Goal: Transaction & Acquisition: Purchase product/service

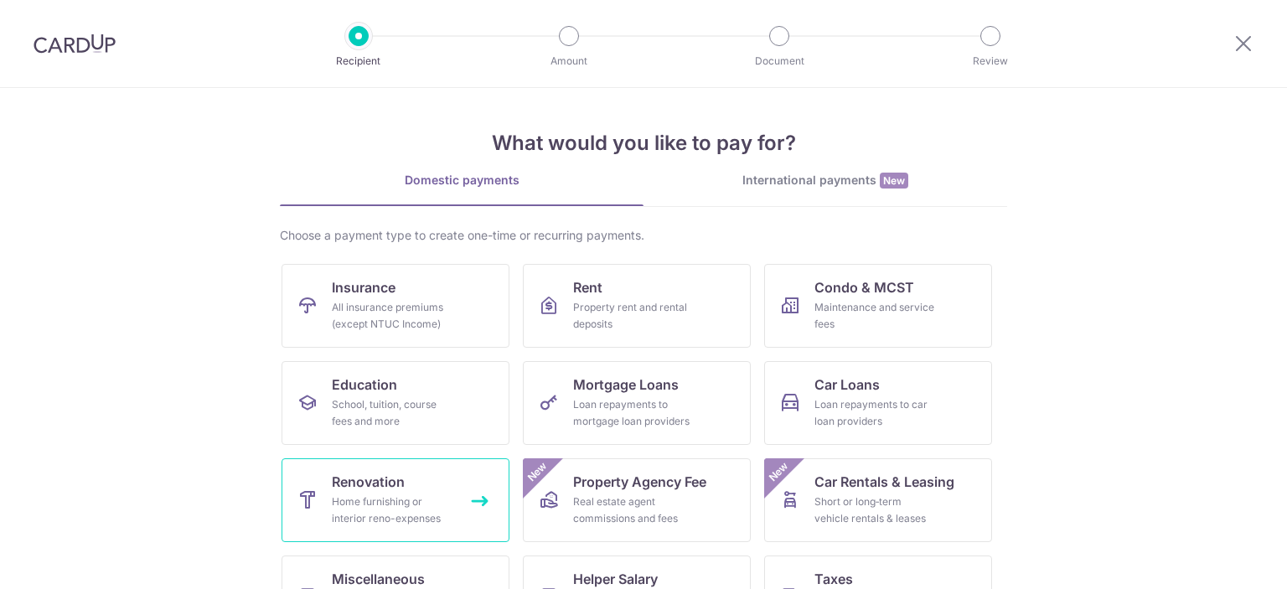
click at [392, 478] on span "Renovation" at bounding box center [368, 482] width 73 height 20
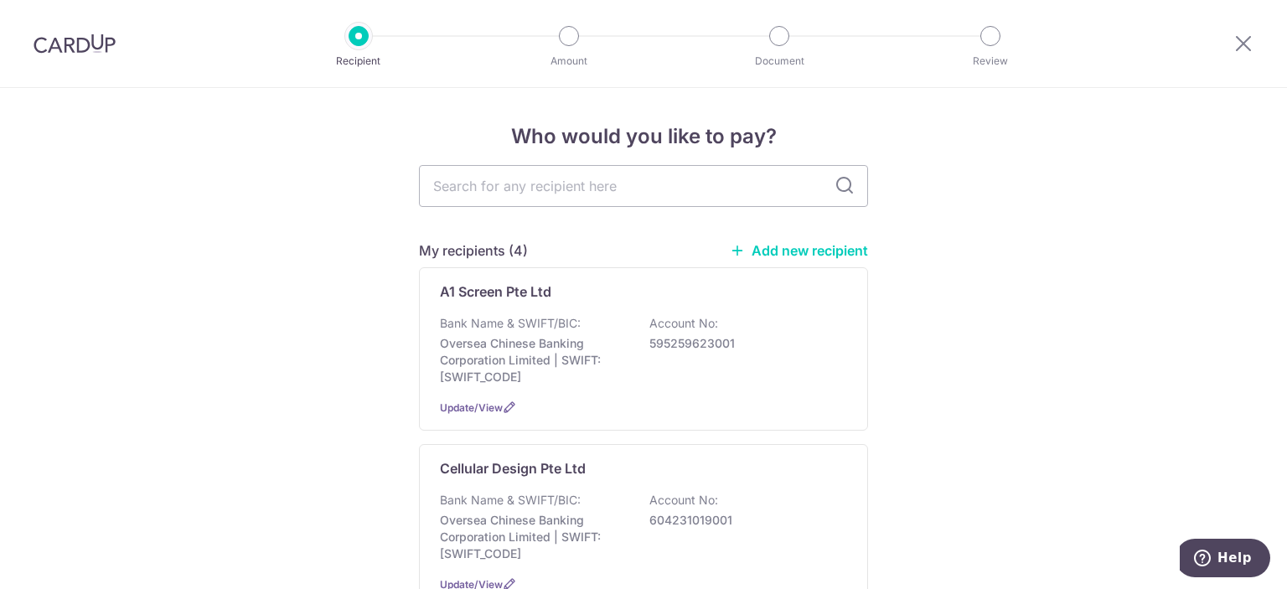
scroll to position [251, 0]
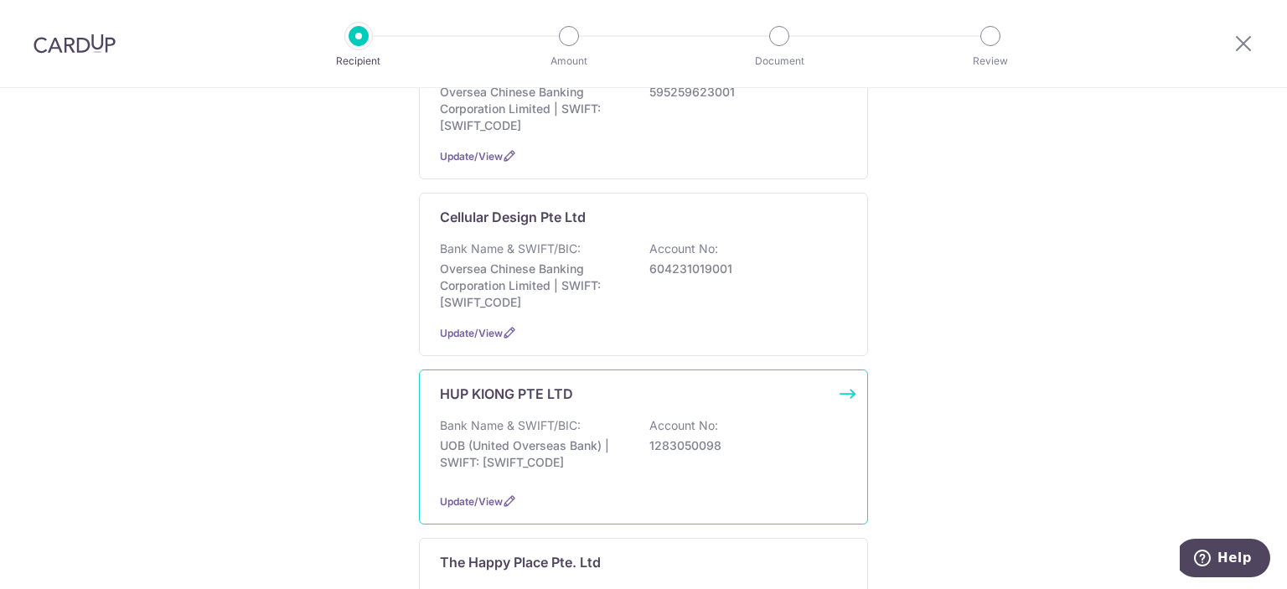
click at [561, 406] on div "HUP KIONG PTE LTD Bank Name & SWIFT/BIC: UOB (United Overseas Bank) | SWIFT: UO…" at bounding box center [643, 447] width 449 height 155
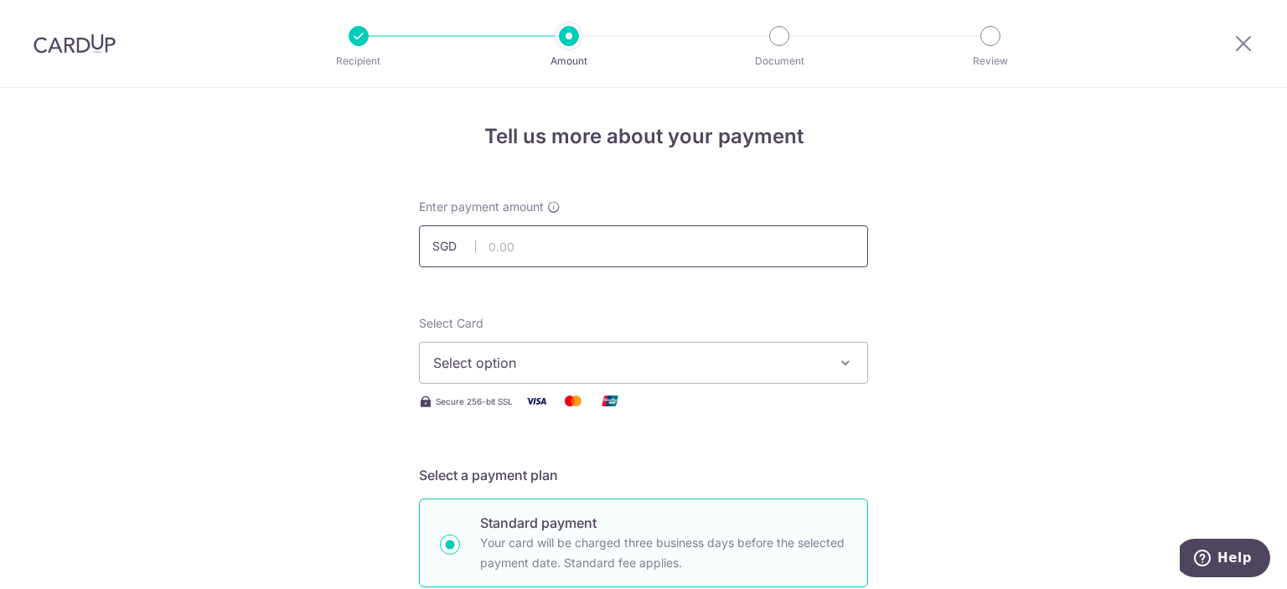
click at [633, 244] on input "text" at bounding box center [643, 246] width 449 height 42
type input "269.88"
click at [670, 345] on button "Select option" at bounding box center [643, 363] width 449 height 42
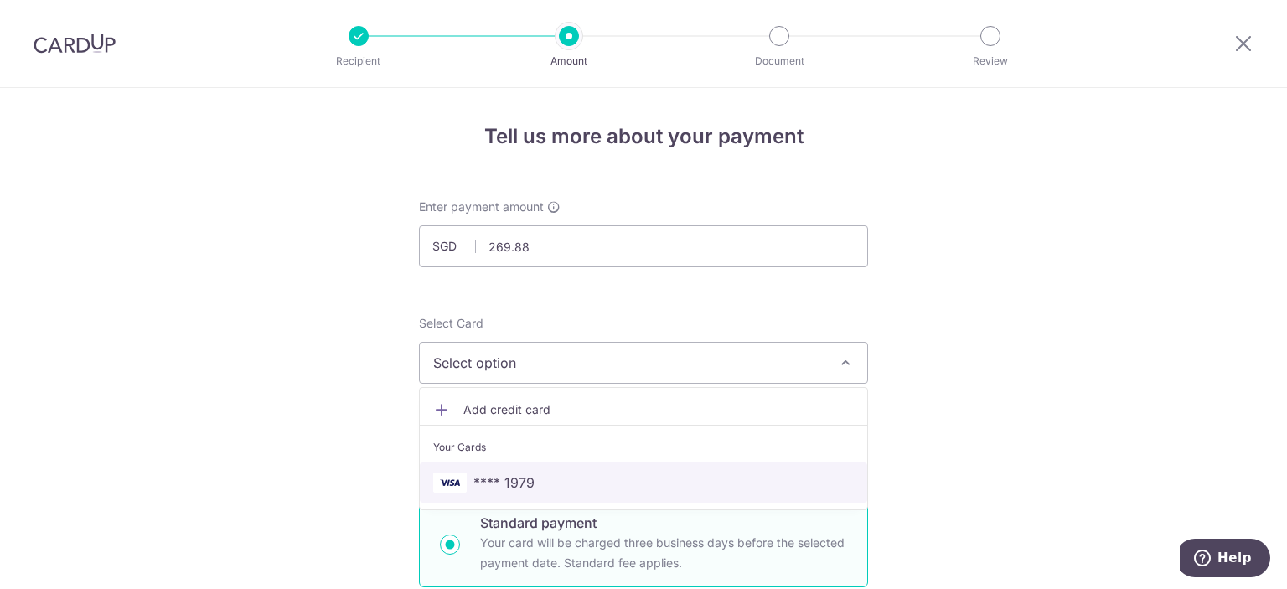
click at [567, 473] on span "**** 1979" at bounding box center [643, 483] width 421 height 20
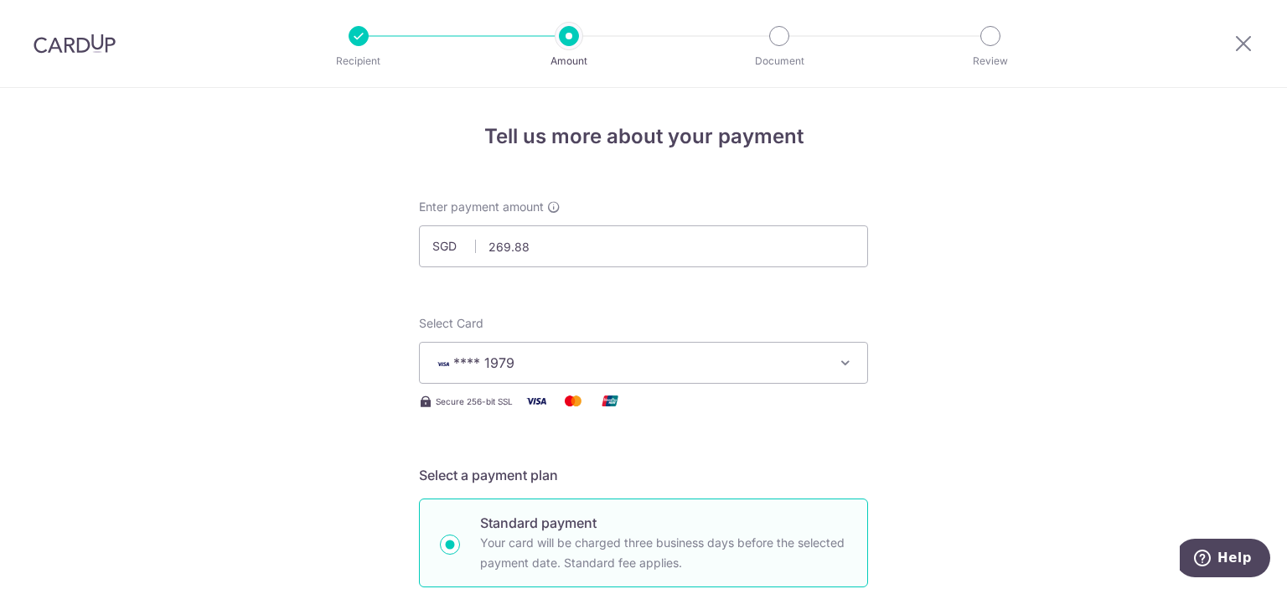
scroll to position [251, 0]
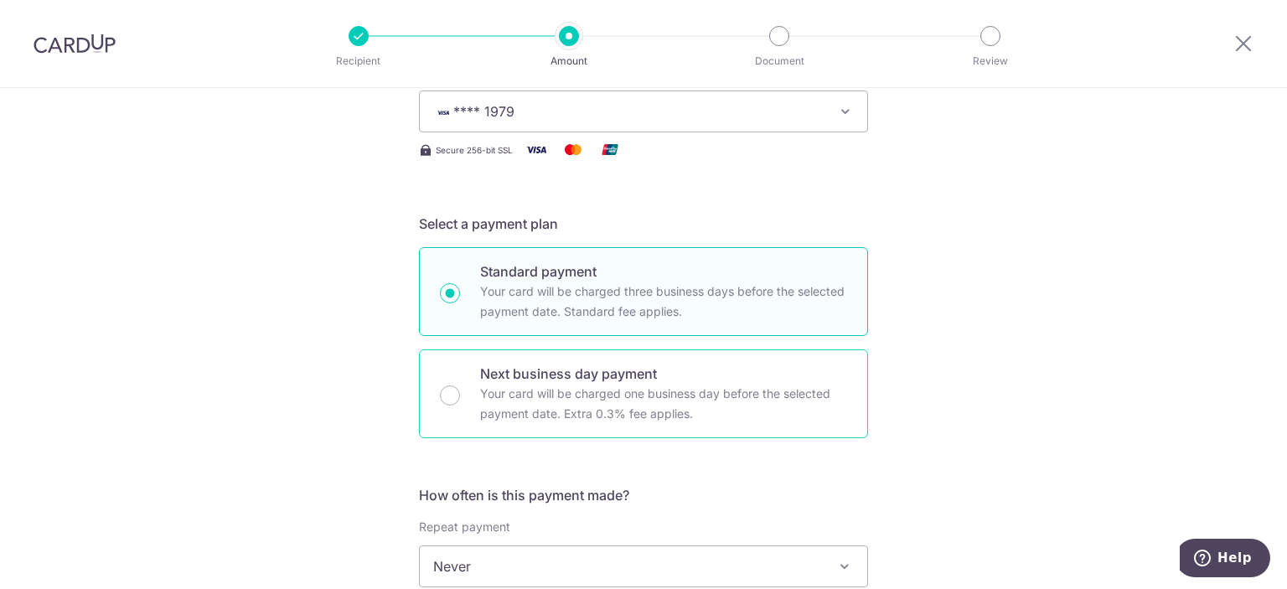
click at [753, 422] on p "Your card will be charged one business day before the selected payment date. Ex…" at bounding box center [663, 404] width 367 height 40
click at [460, 406] on input "Next business day payment Your card will be charged one business day before the…" at bounding box center [450, 396] width 20 height 20
radio input "false"
radio input "true"
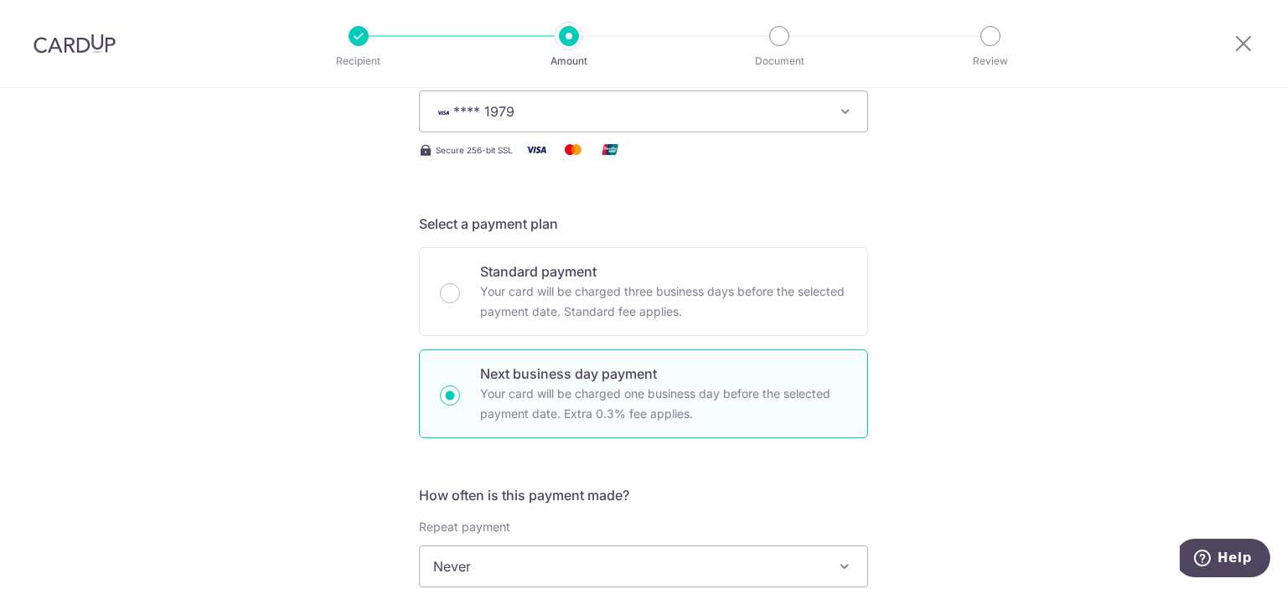
scroll to position [503, 0]
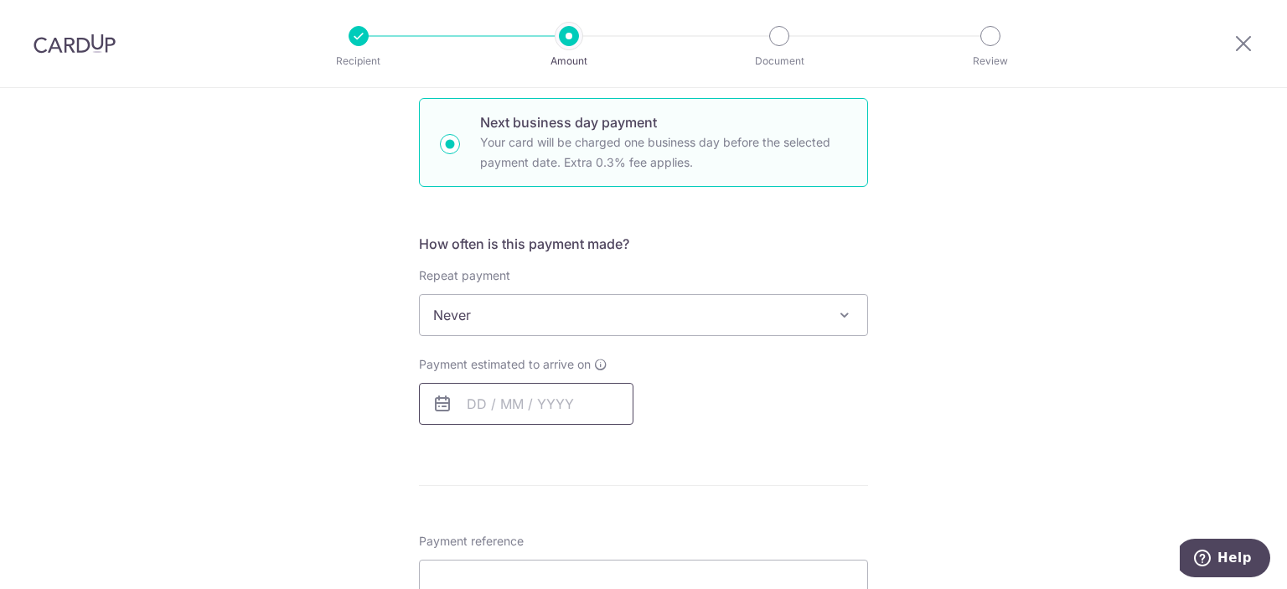
click at [532, 404] on input "text" at bounding box center [526, 404] width 215 height 42
click at [518, 556] on link "7" at bounding box center [520, 556] width 27 height 27
type input "[DATE]"
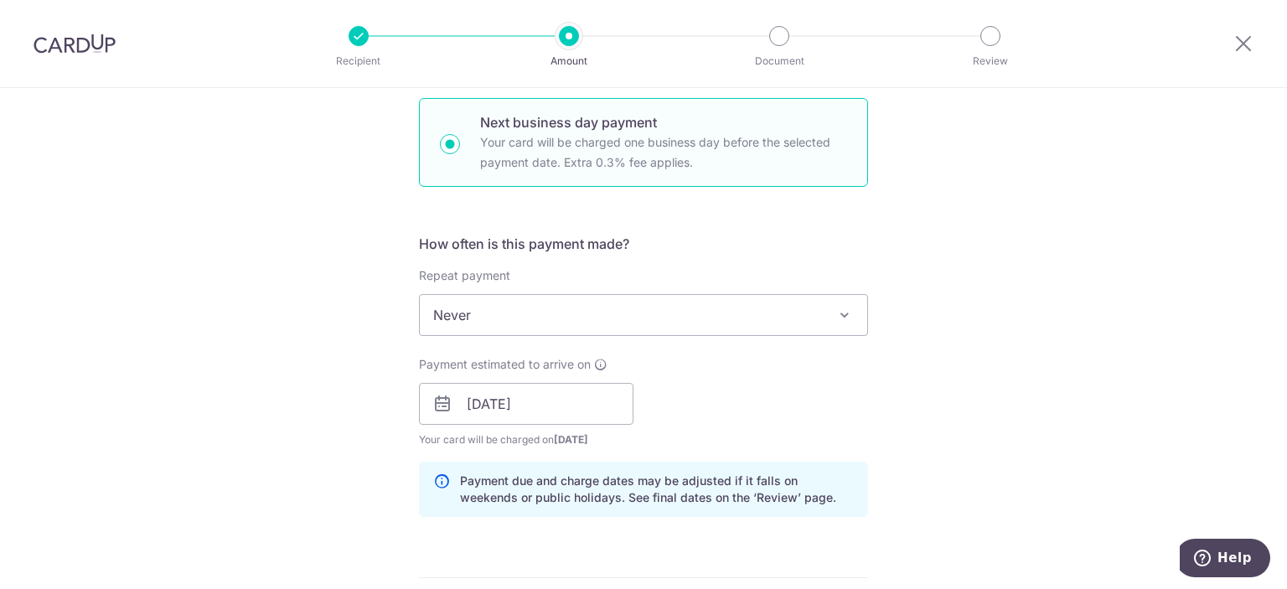
click at [754, 411] on div "Payment estimated to arrive on 07/10/2025 Prev Next Oct Nov Dec 2025 2026 2027 …" at bounding box center [643, 402] width 469 height 92
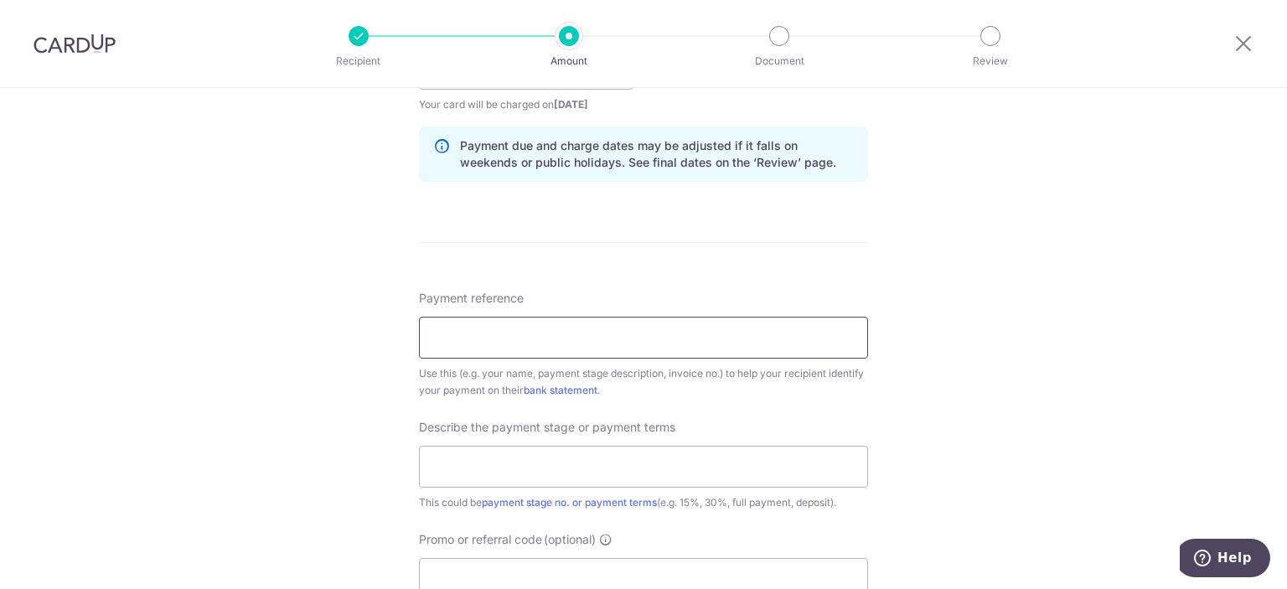
click at [640, 344] on input "Payment reference" at bounding box center [643, 338] width 449 height 42
type input "OFF225"
click at [624, 463] on input "text" at bounding box center [643, 467] width 449 height 42
click at [484, 468] on input "Chance Purchase of Tiles" at bounding box center [643, 467] width 449 height 42
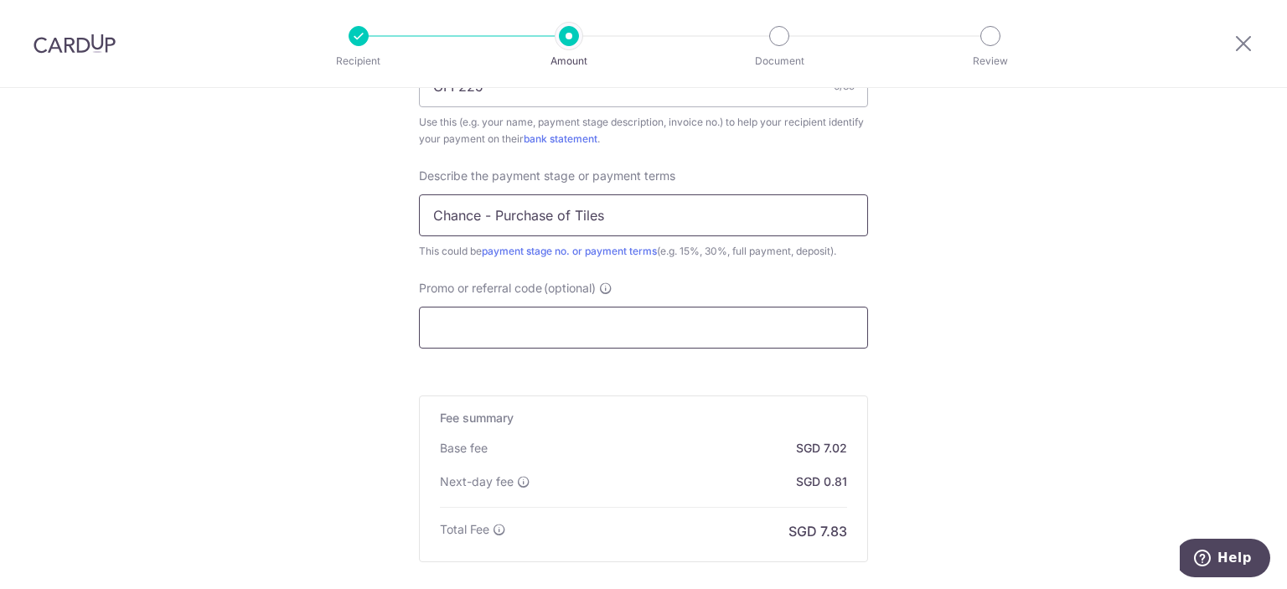
type input "Chance - Purchase of Tiles"
click at [567, 329] on input "Promo or referral code (optional)" at bounding box center [643, 328] width 449 height 42
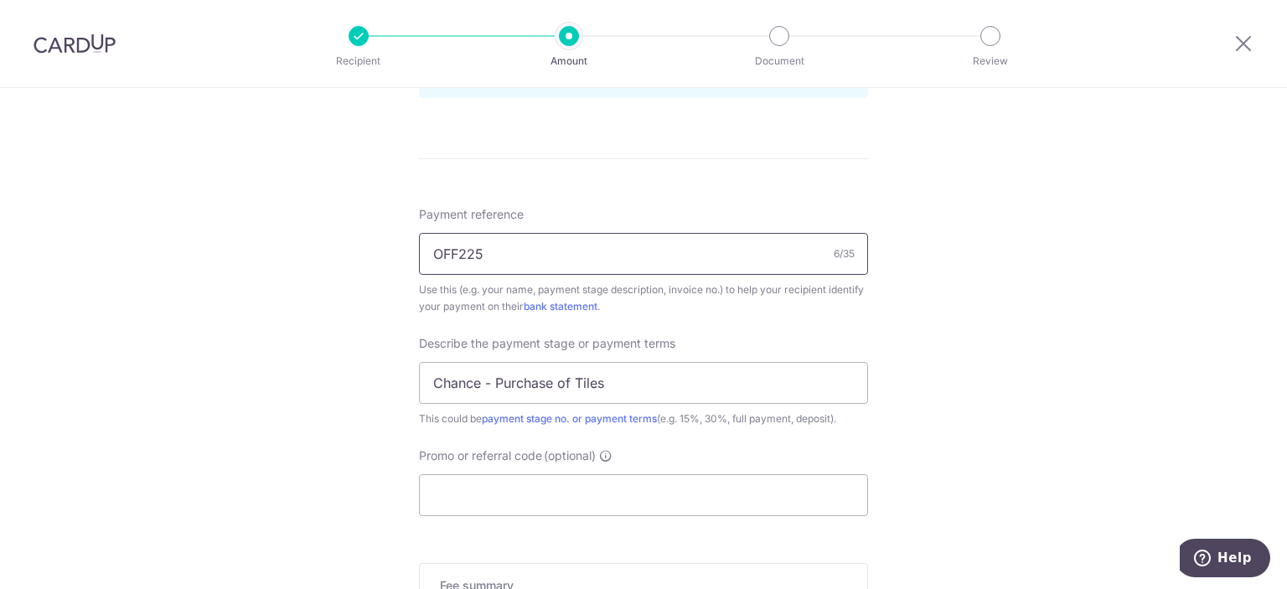
drag, startPoint x: 526, startPoint y: 249, endPoint x: 386, endPoint y: 243, distance: 140.9
click at [386, 243] on div "Tell us more about your payment Enter payment amount SGD 269.88 269.88 Select C…" at bounding box center [643, 55] width 1287 height 1778
click at [572, 500] on input "Promo or referral code (optional)" at bounding box center [643, 495] width 449 height 42
paste input "OFF225"
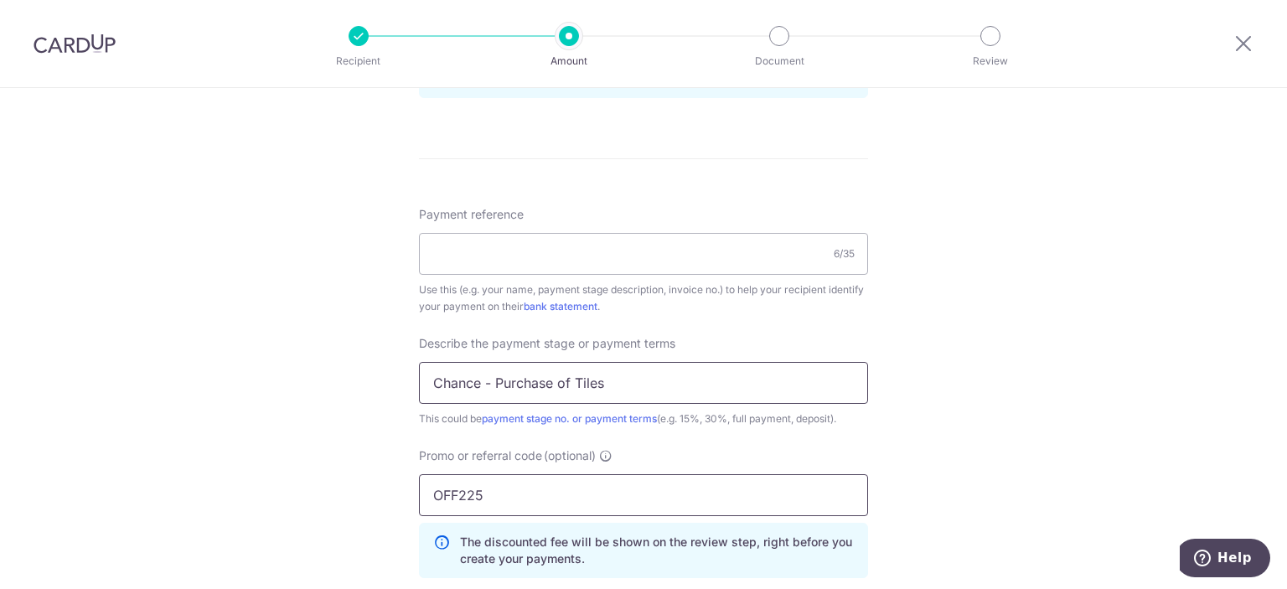
type input "OFF225"
drag, startPoint x: 637, startPoint y: 380, endPoint x: 340, endPoint y: 359, distance: 297.4
click at [340, 359] on div "Tell us more about your payment Enter payment amount SGD 269.88 269.88 Select C…" at bounding box center [643, 93] width 1287 height 1854
click at [469, 257] on input "Payment reference" at bounding box center [643, 254] width 449 height 42
paste input "Chance - Purchase of Tiles"
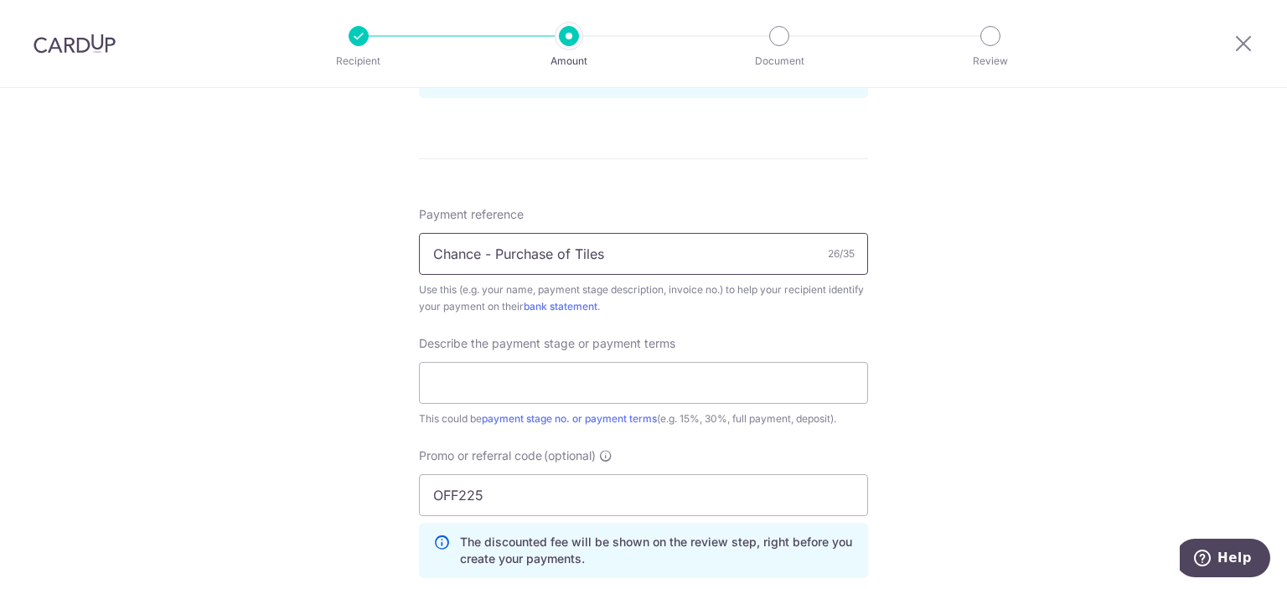
type input "Chance - Purchase of Tiles"
click at [326, 367] on div "Tell us more about your payment Enter payment amount SGD 269.88 269.88 Select C…" at bounding box center [643, 93] width 1287 height 1854
click at [824, 385] on input "text" at bounding box center [643, 383] width 449 height 42
type input "full payment"
click at [901, 375] on div "Tell us more about your payment Enter payment amount SGD 269.88 269.88 Select C…" at bounding box center [643, 93] width 1287 height 1854
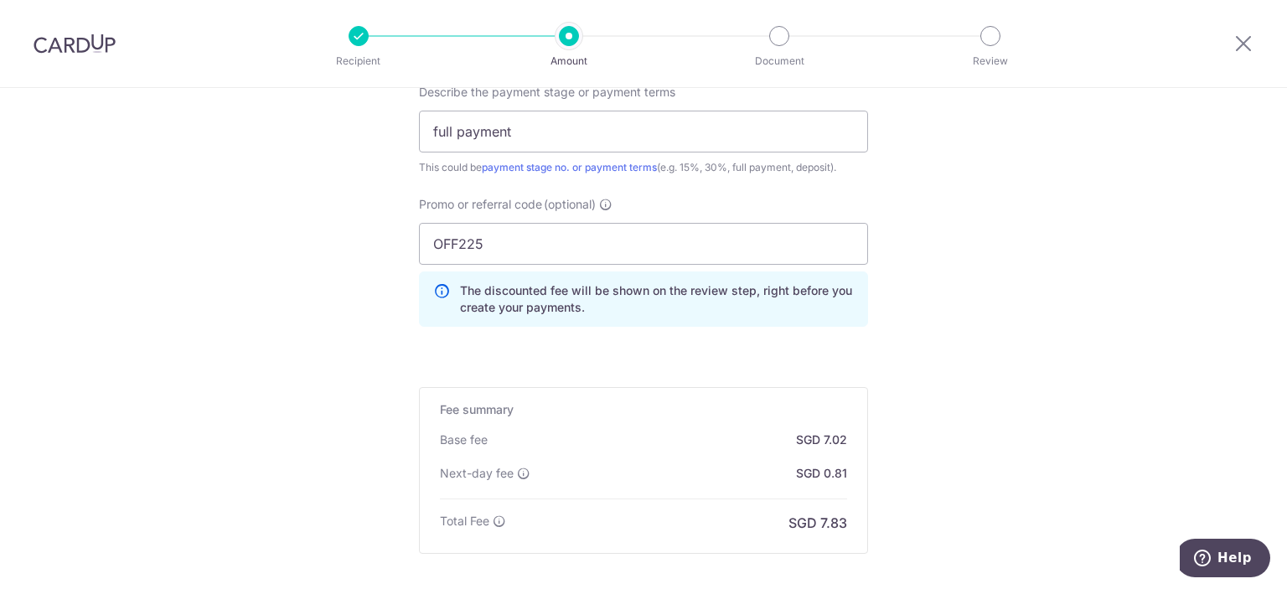
scroll to position [1349, 0]
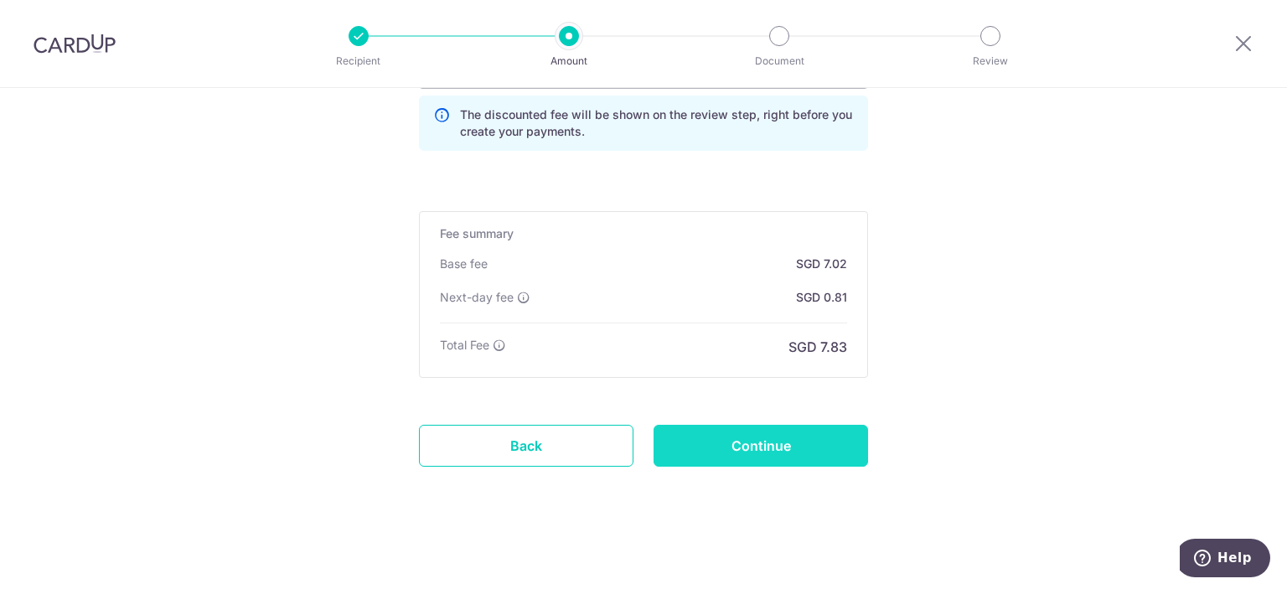
click at [768, 451] on input "Continue" at bounding box center [761, 446] width 215 height 42
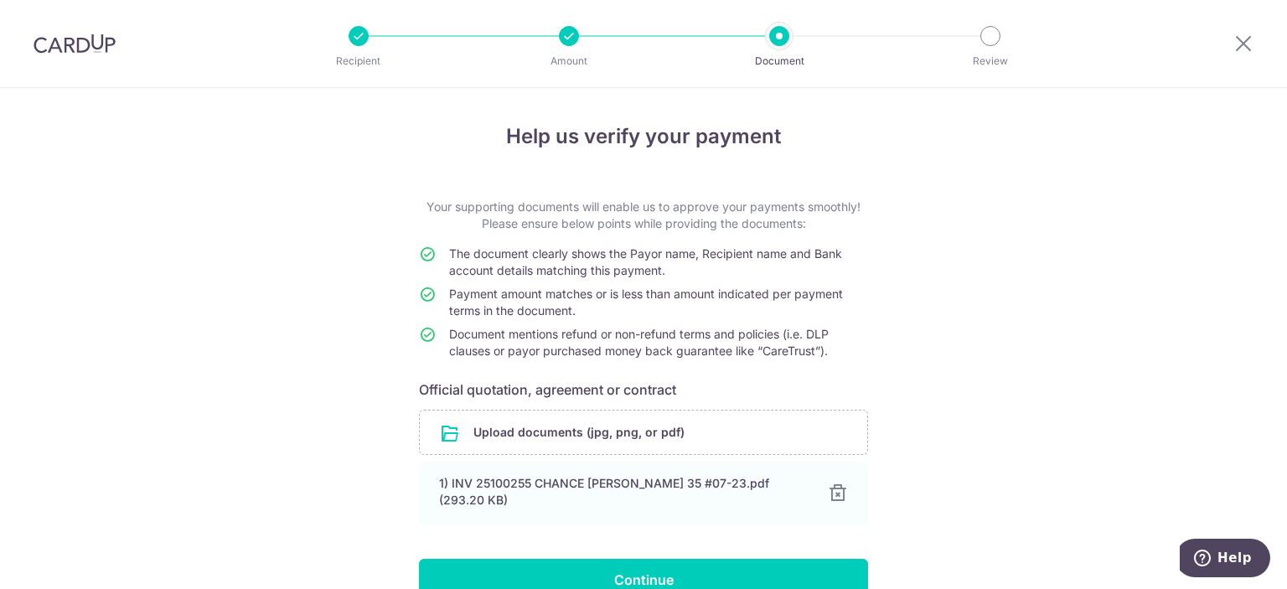
click at [577, 44] on div "Amount" at bounding box center [569, 36] width 20 height 20
click at [1241, 50] on icon at bounding box center [1244, 43] width 20 height 21
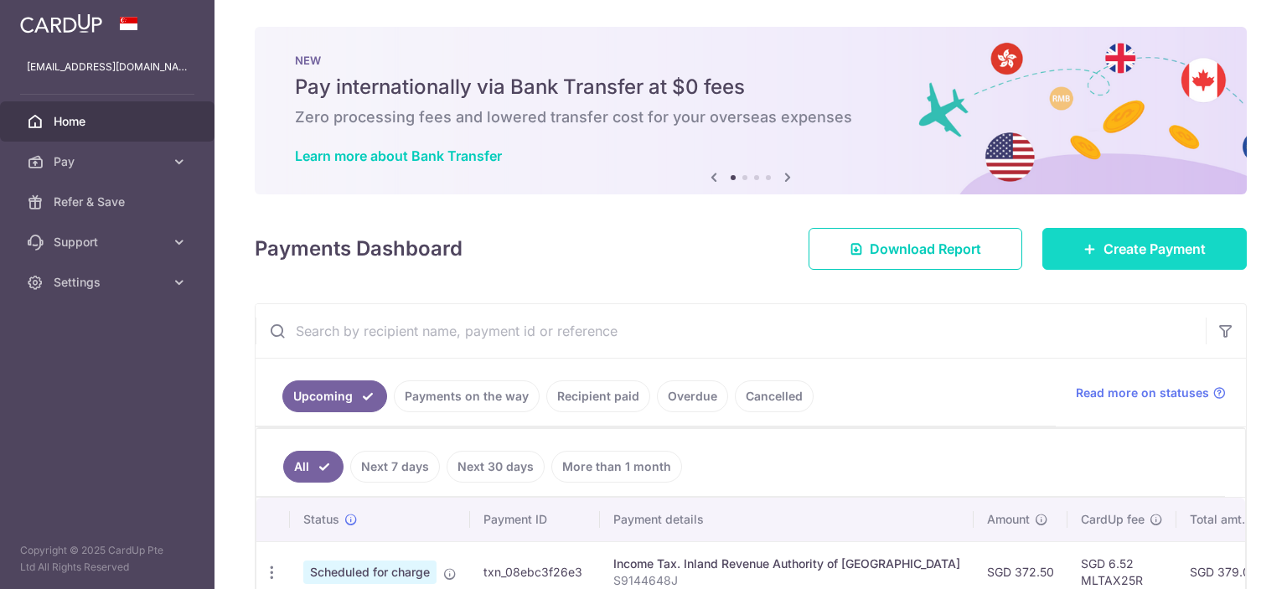
click at [1123, 249] on span "Create Payment" at bounding box center [1155, 249] width 102 height 20
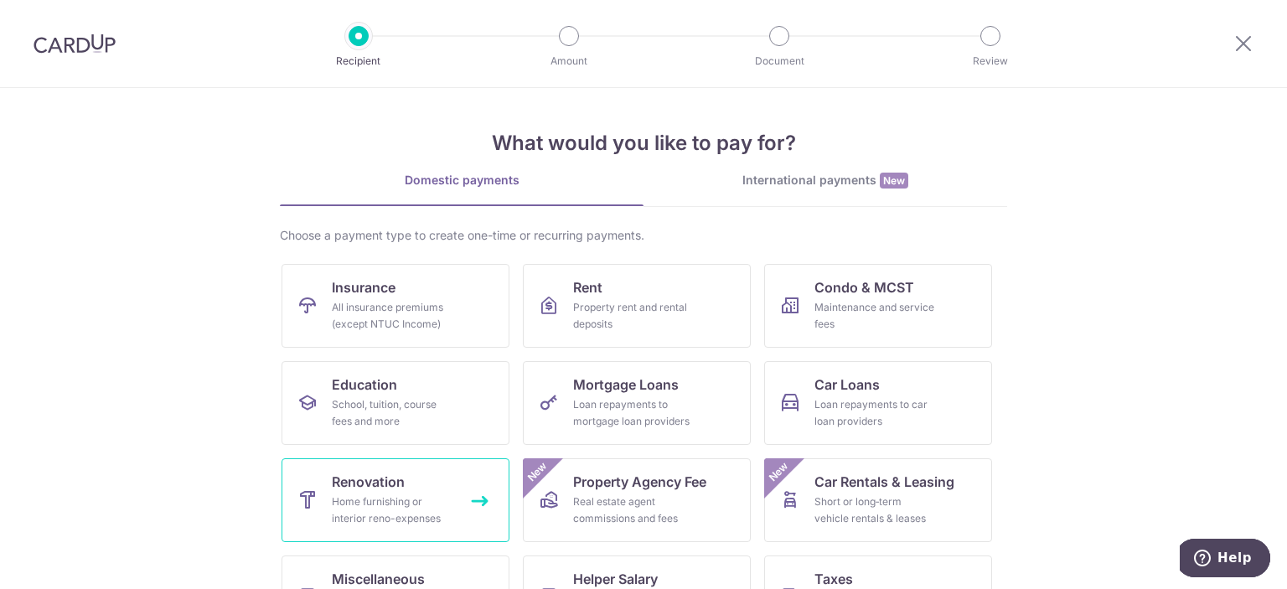
click at [417, 499] on div "Home furnishing or interior reno-expenses" at bounding box center [392, 511] width 121 height 34
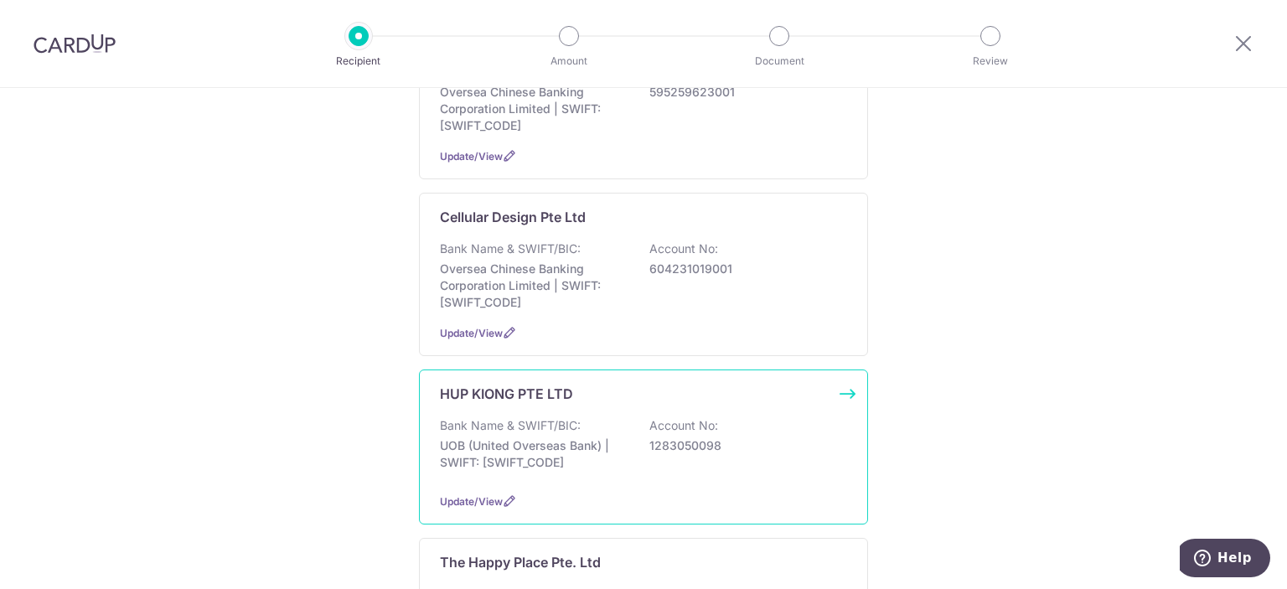
click at [528, 418] on p "Bank Name & SWIFT/BIC:" at bounding box center [510, 425] width 141 height 17
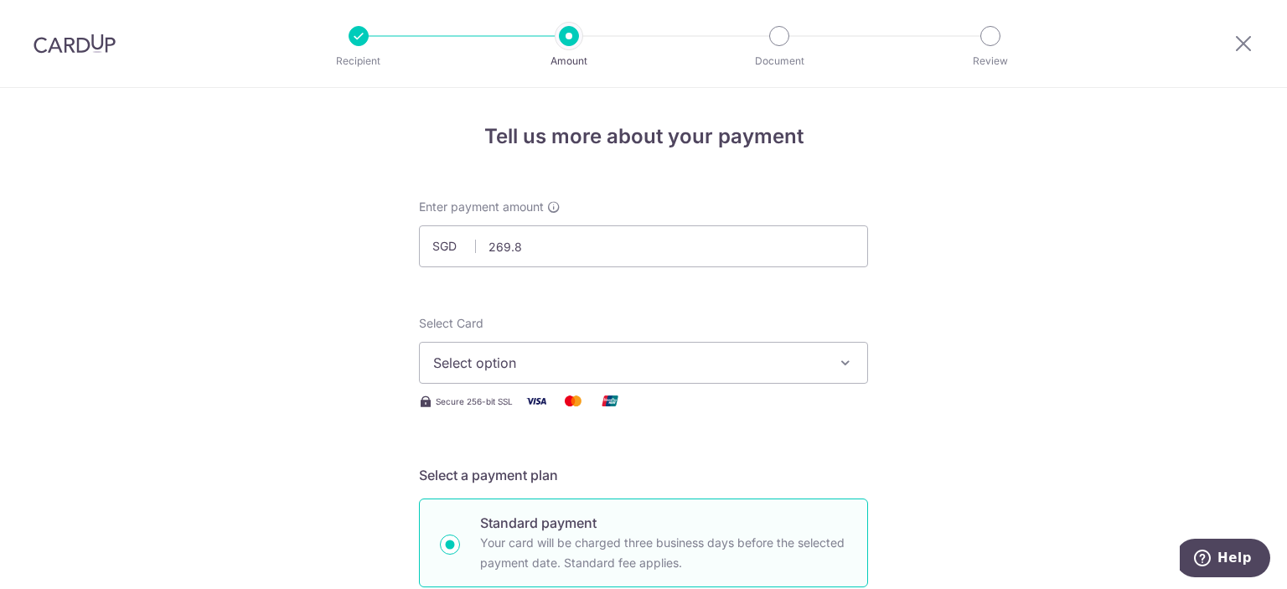
type input "269.88"
click at [722, 365] on span "Select option" at bounding box center [628, 363] width 391 height 20
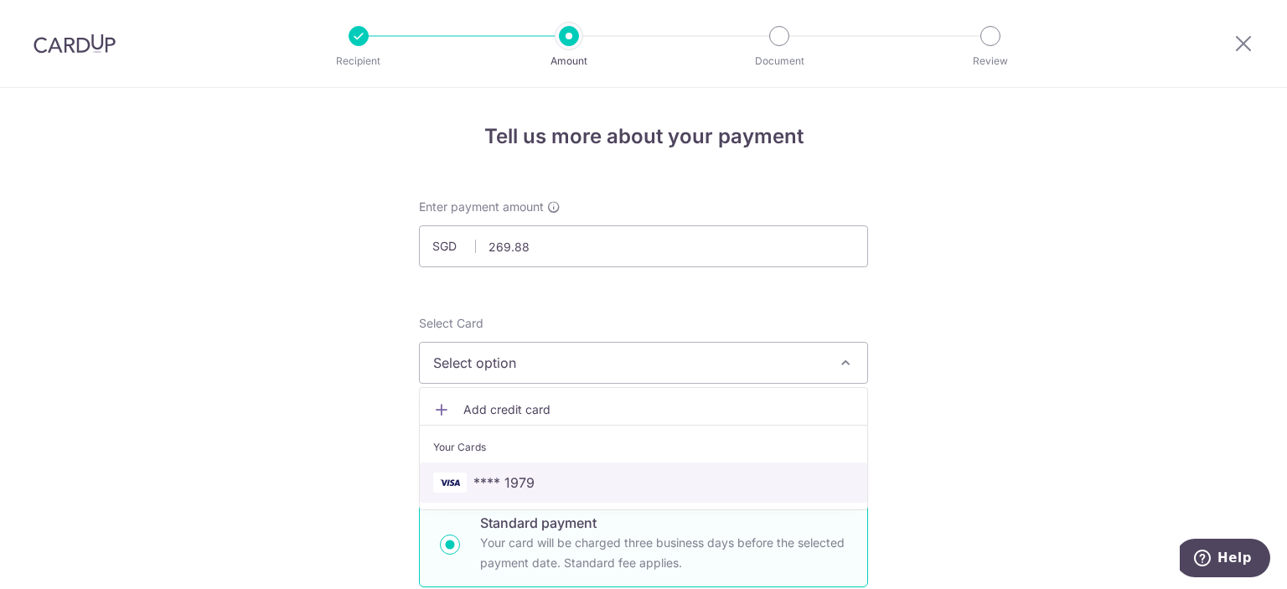
click at [617, 477] on span "**** 1979" at bounding box center [643, 483] width 421 height 20
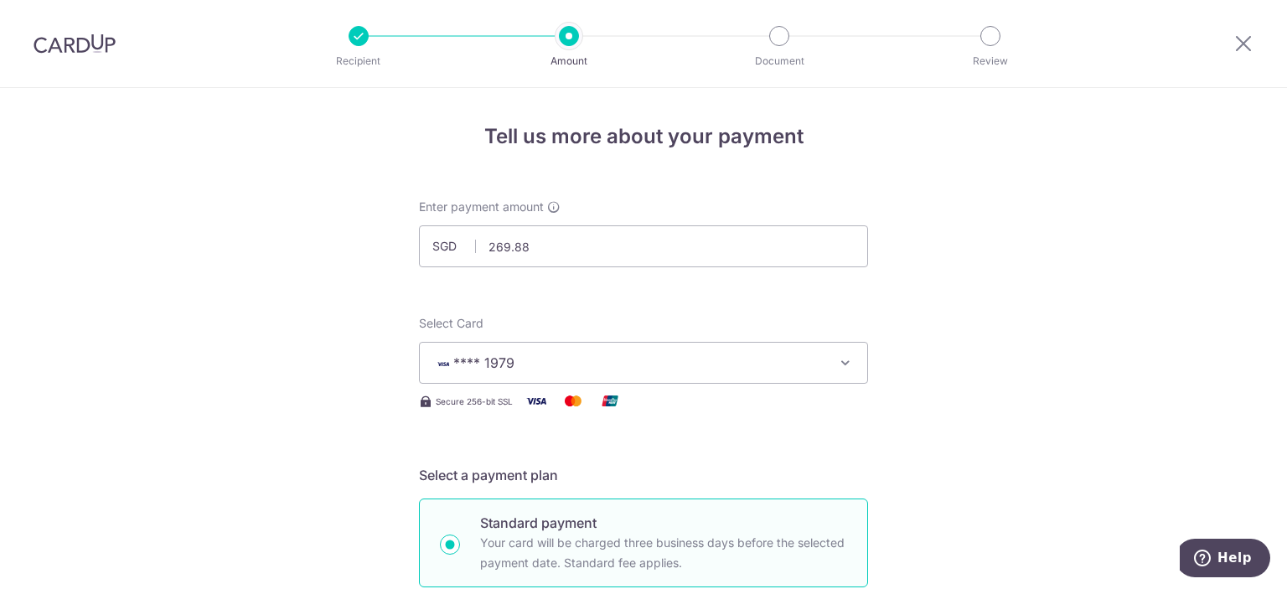
scroll to position [419, 0]
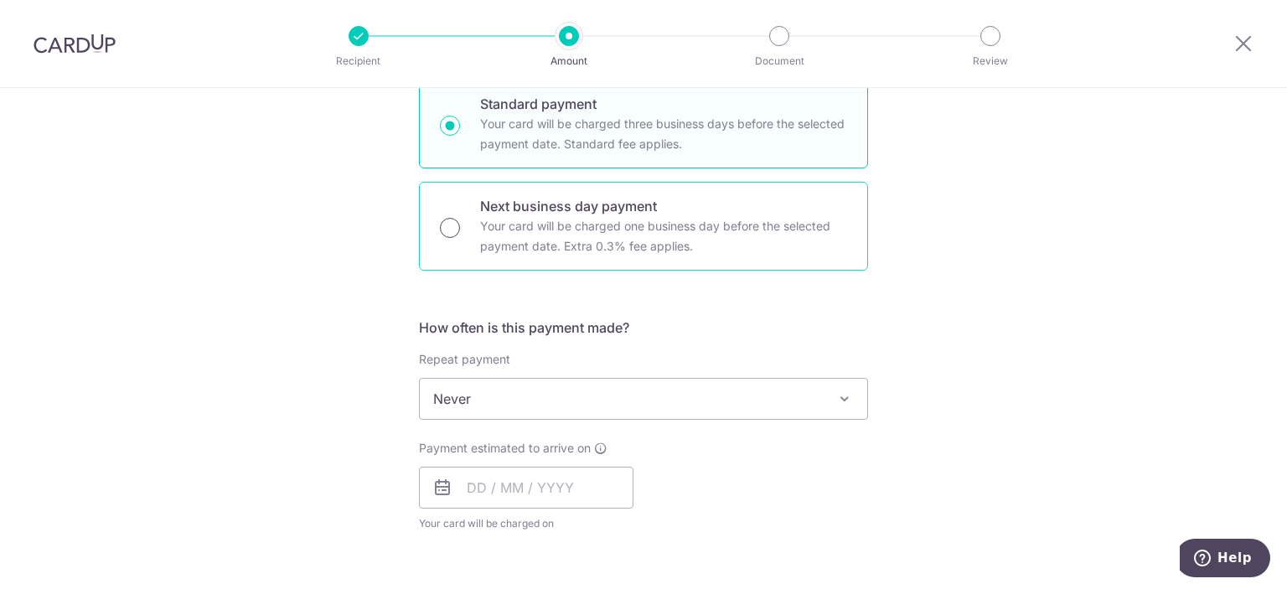
click at [443, 221] on input "Next business day payment Your card will be charged one business day before the…" at bounding box center [450, 228] width 20 height 20
radio input "true"
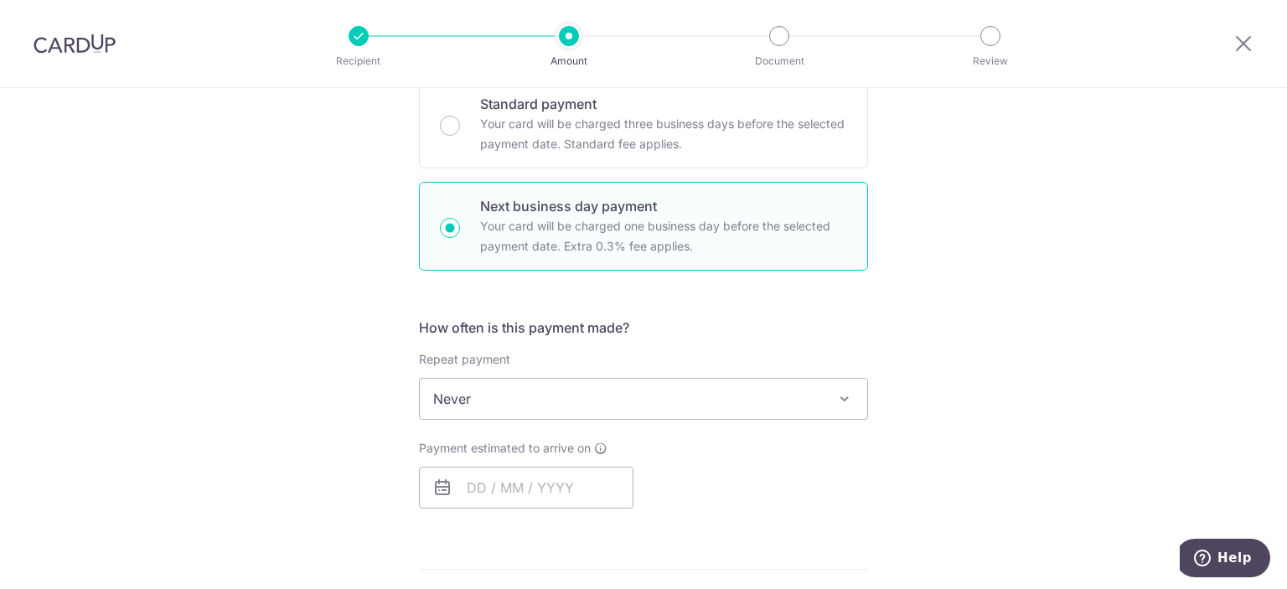
click at [499, 391] on span "Never" at bounding box center [644, 399] width 448 height 40
click at [344, 406] on div "Tell us more about your payment Enter payment amount SGD 269.88 269.88 Select C…" at bounding box center [643, 512] width 1287 height 1686
click at [495, 491] on input "text" at bounding box center [526, 488] width 215 height 42
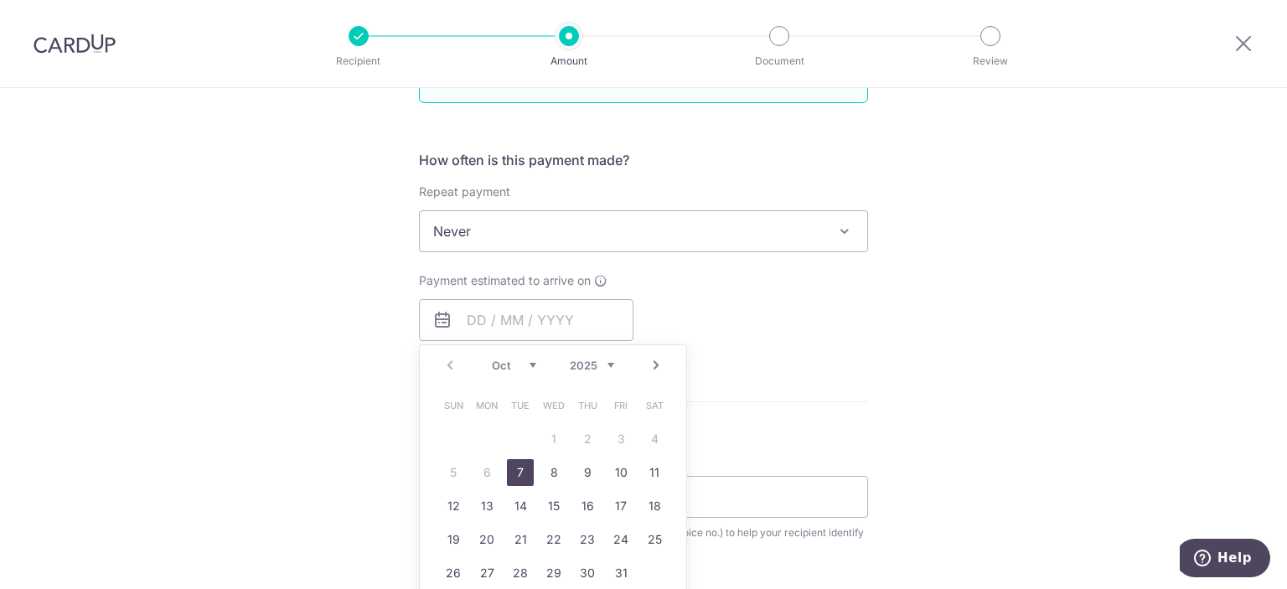
drag, startPoint x: 511, startPoint y: 471, endPoint x: 650, endPoint y: 338, distance: 192.6
click at [512, 471] on link "7" at bounding box center [520, 472] width 27 height 27
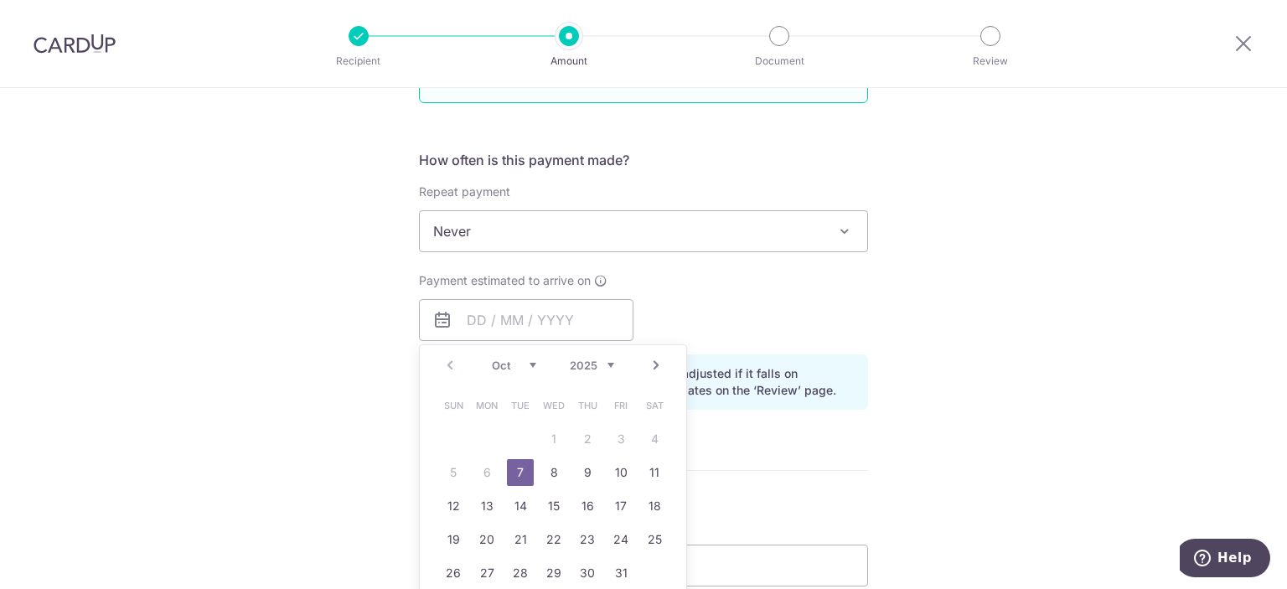
type input "[DATE]"
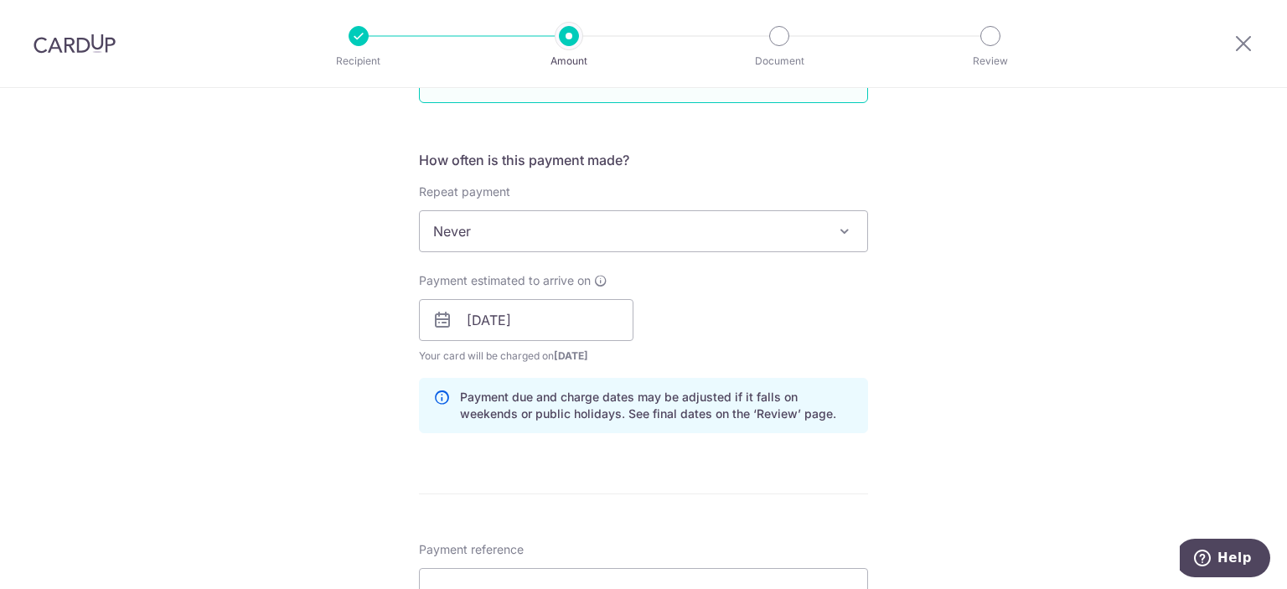
scroll to position [754, 0]
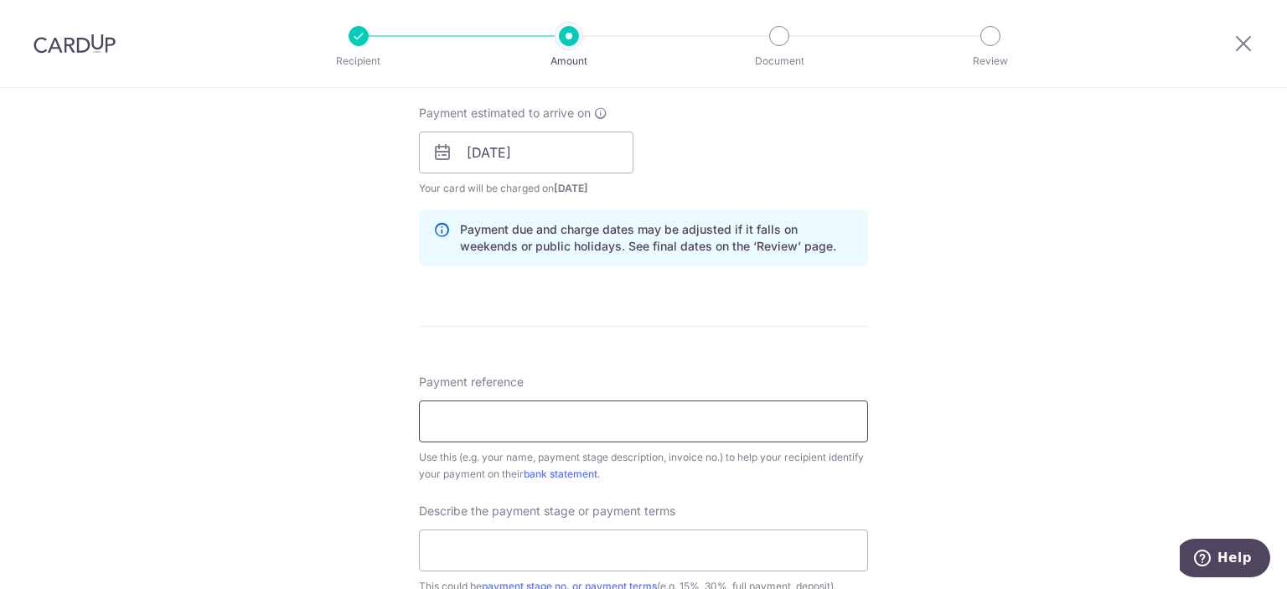
click at [538, 418] on input "Payment reference" at bounding box center [643, 422] width 449 height 42
click at [482, 420] on input "Chance 35 #09-23" at bounding box center [643, 422] width 449 height 42
click at [597, 421] on input "Chance Blk 35 #09-23" at bounding box center [643, 422] width 449 height 42
type input "Chance Blk 35 #09-23"
click at [594, 525] on div "Describe the payment stage or payment terms This could be payment stage no. or …" at bounding box center [643, 549] width 449 height 92
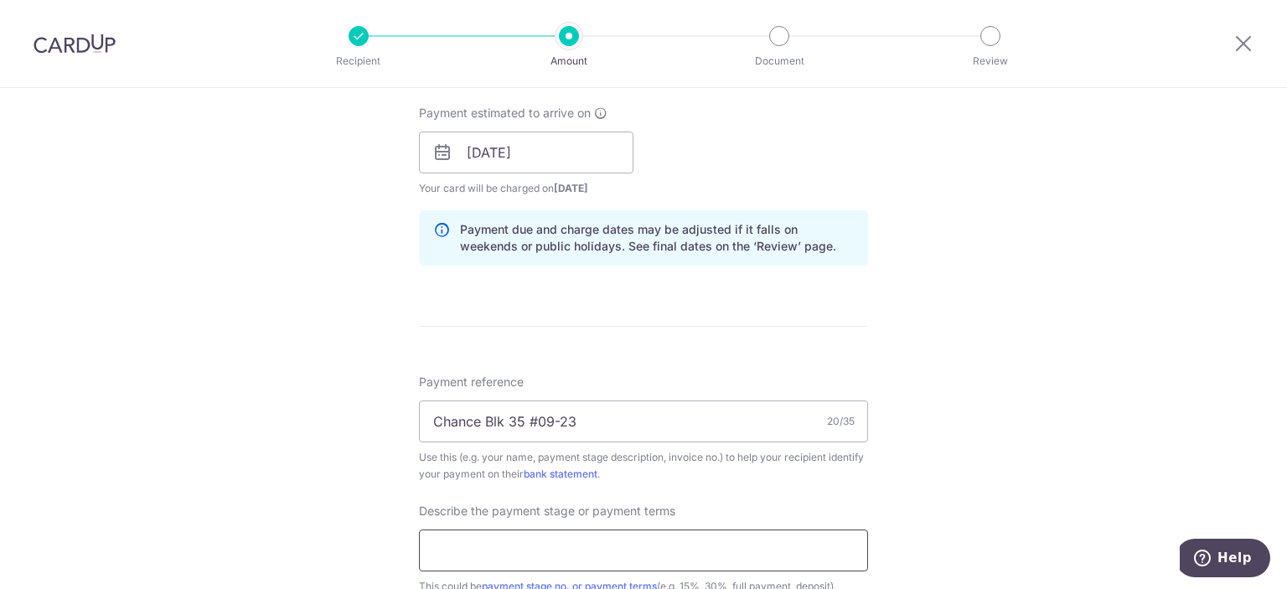
click at [597, 530] on input "text" at bounding box center [643, 551] width 449 height 42
type input "full payment"
click at [476, 421] on input "Chance Blk 35 #09-23" at bounding box center [643, 422] width 449 height 42
type input "Chance Chong Blk 35 #09-23"
click at [308, 438] on div "Tell us more about your payment Enter payment amount SGD 269.88 269.88 Select C…" at bounding box center [643, 223] width 1287 height 1778
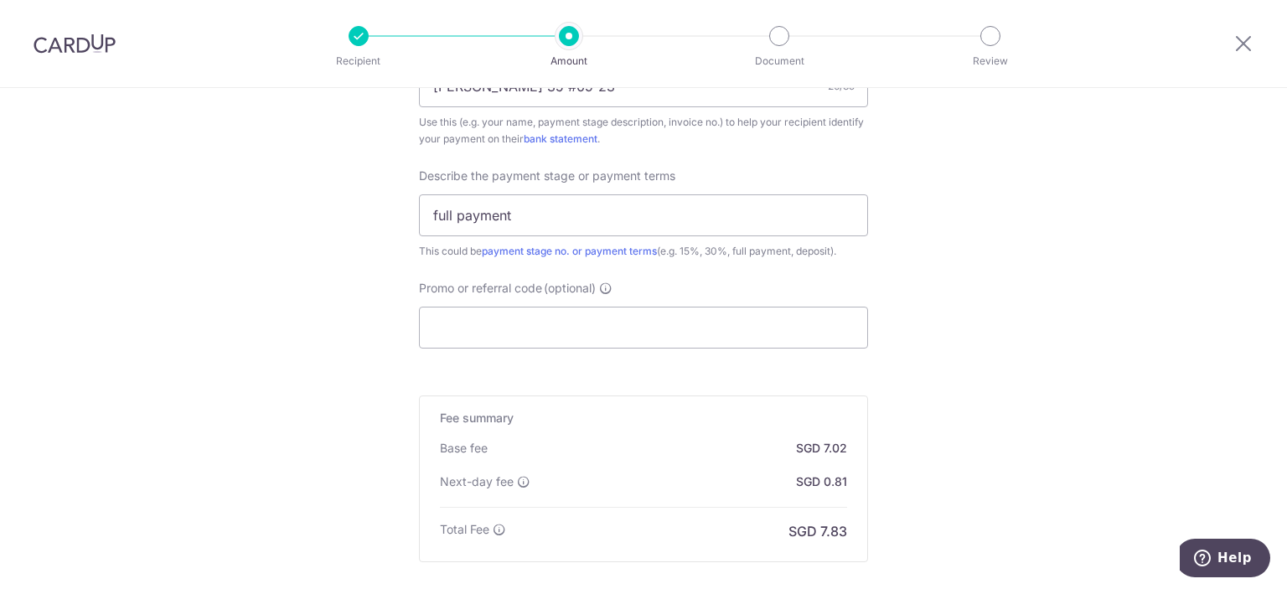
scroll to position [1274, 0]
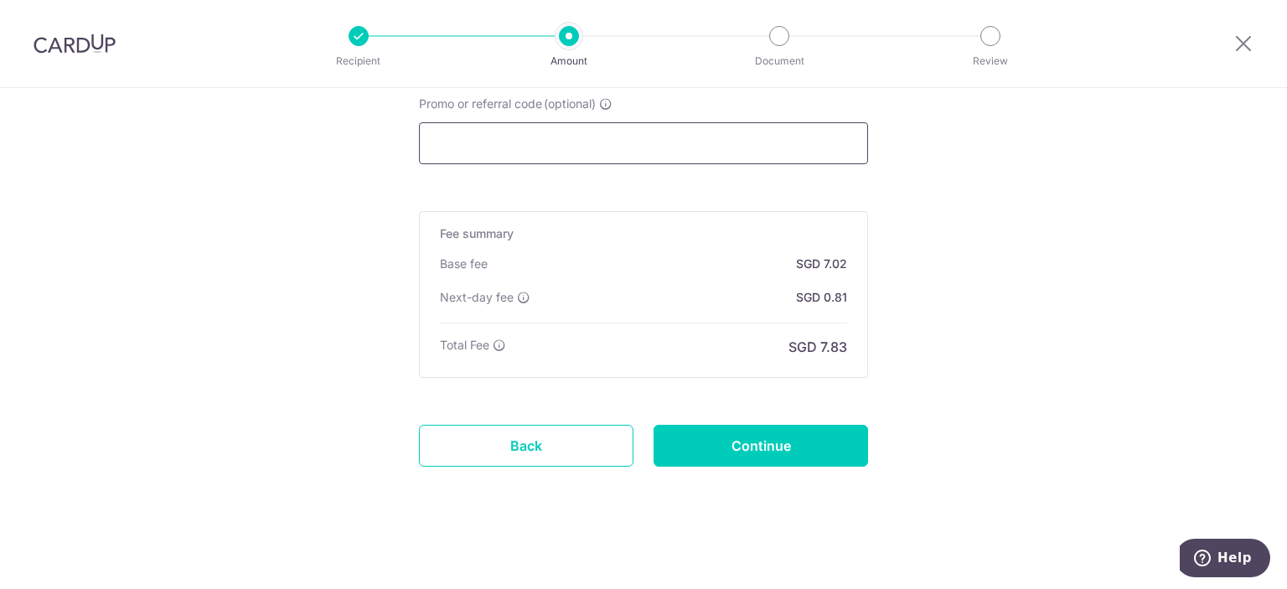
click at [556, 137] on input "Promo or referral code (optional)" at bounding box center [643, 143] width 449 height 42
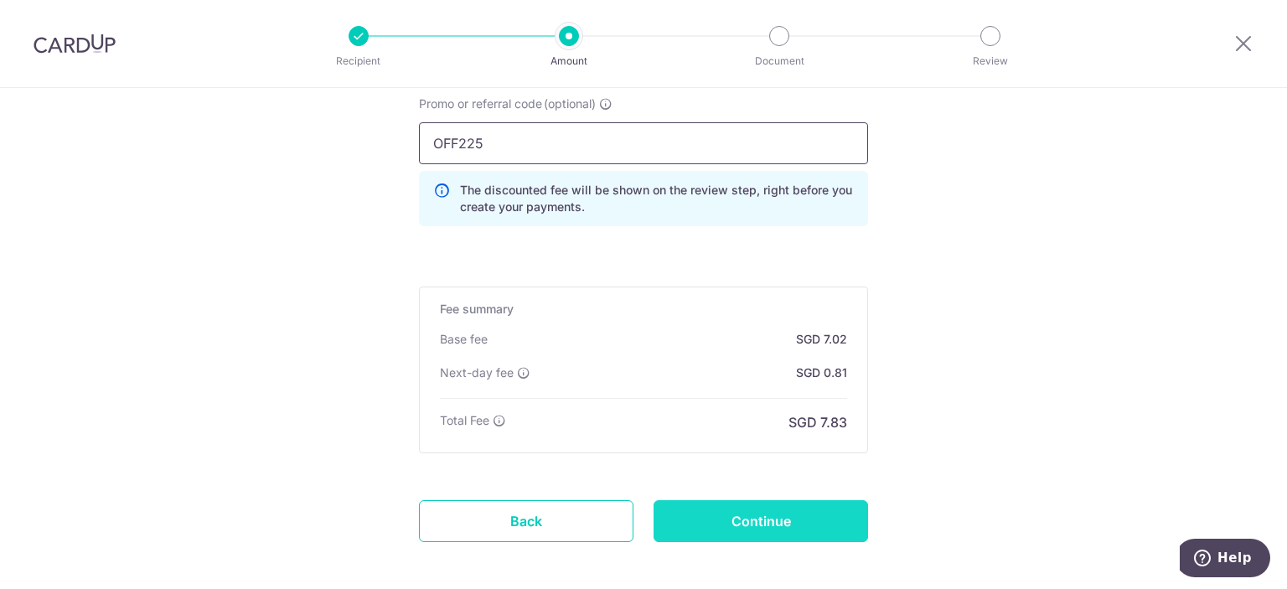
type input "OFF225"
click at [784, 515] on input "Continue" at bounding box center [761, 521] width 215 height 42
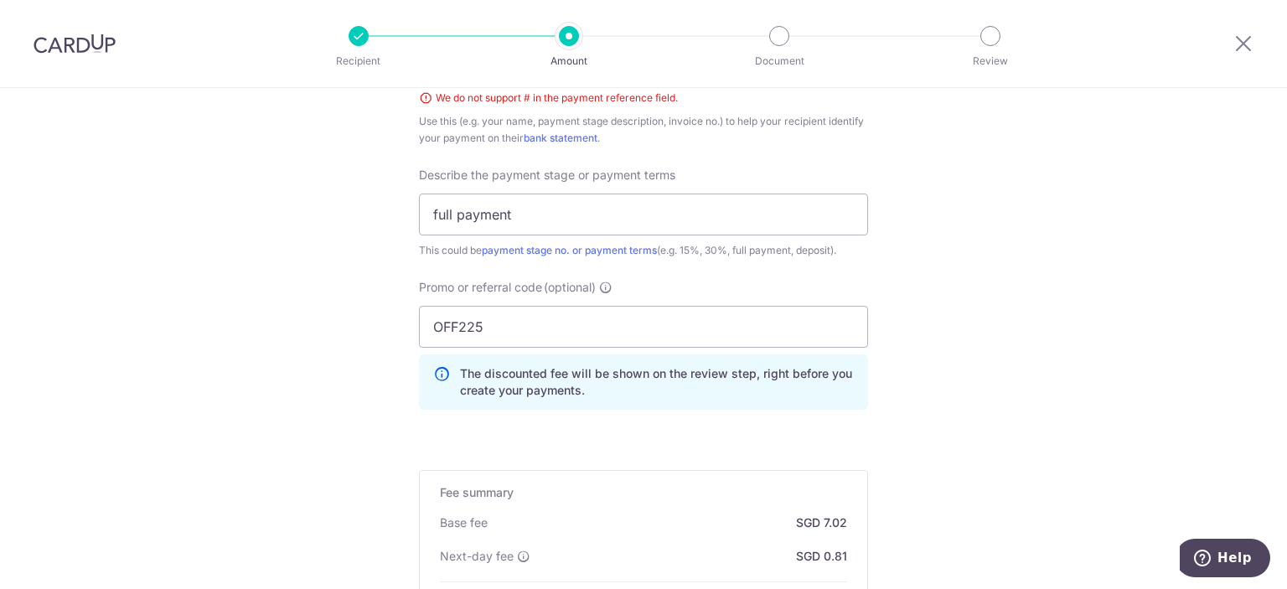
scroll to position [1030, 0]
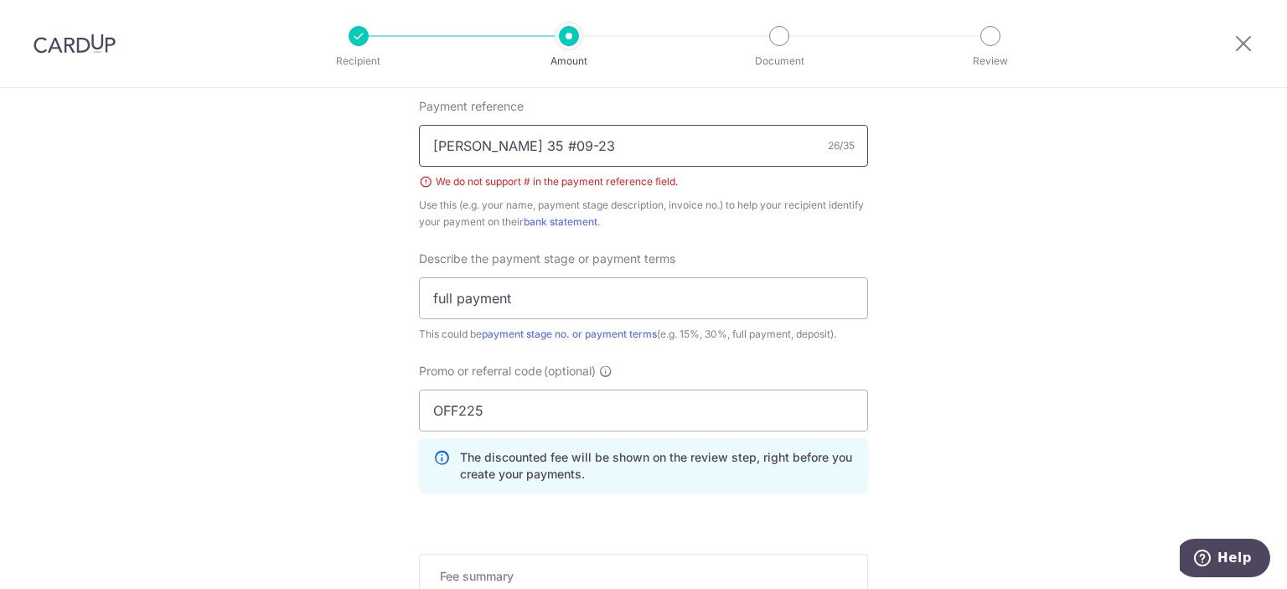
drag, startPoint x: 573, startPoint y: 144, endPoint x: 594, endPoint y: 142, distance: 21.1
click at [594, 142] on input "Chance Chong Blk 35 #09-23" at bounding box center [643, 146] width 449 height 42
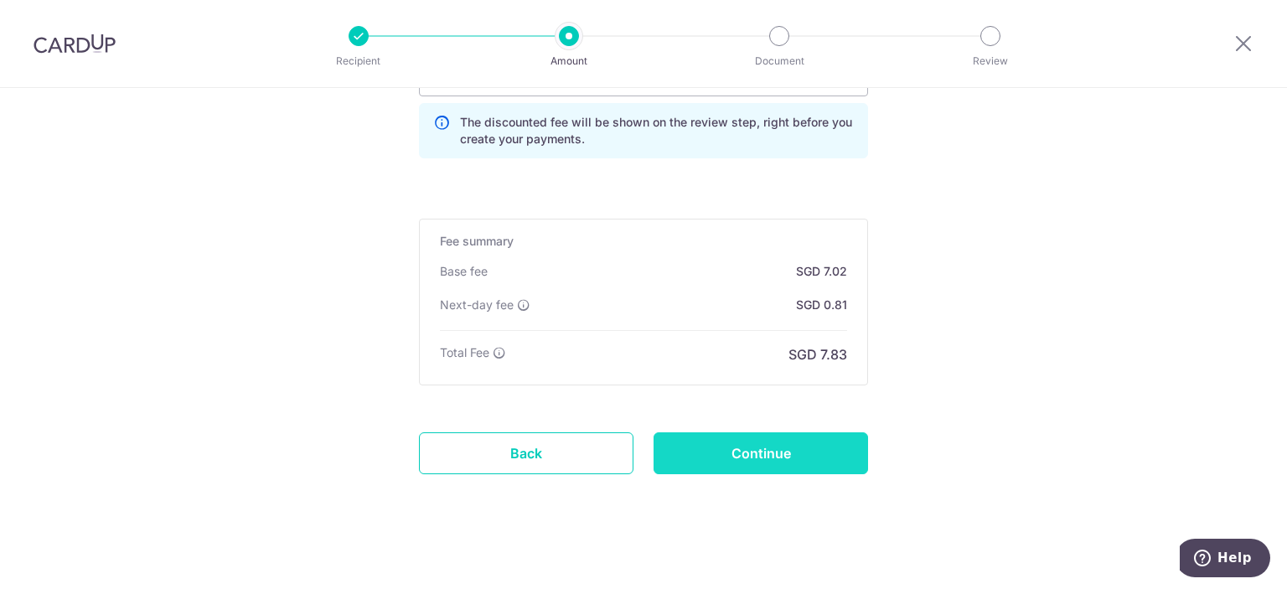
type input "[PERSON_NAME] 35 07-23"
click at [741, 435] on input "Continue" at bounding box center [761, 453] width 215 height 42
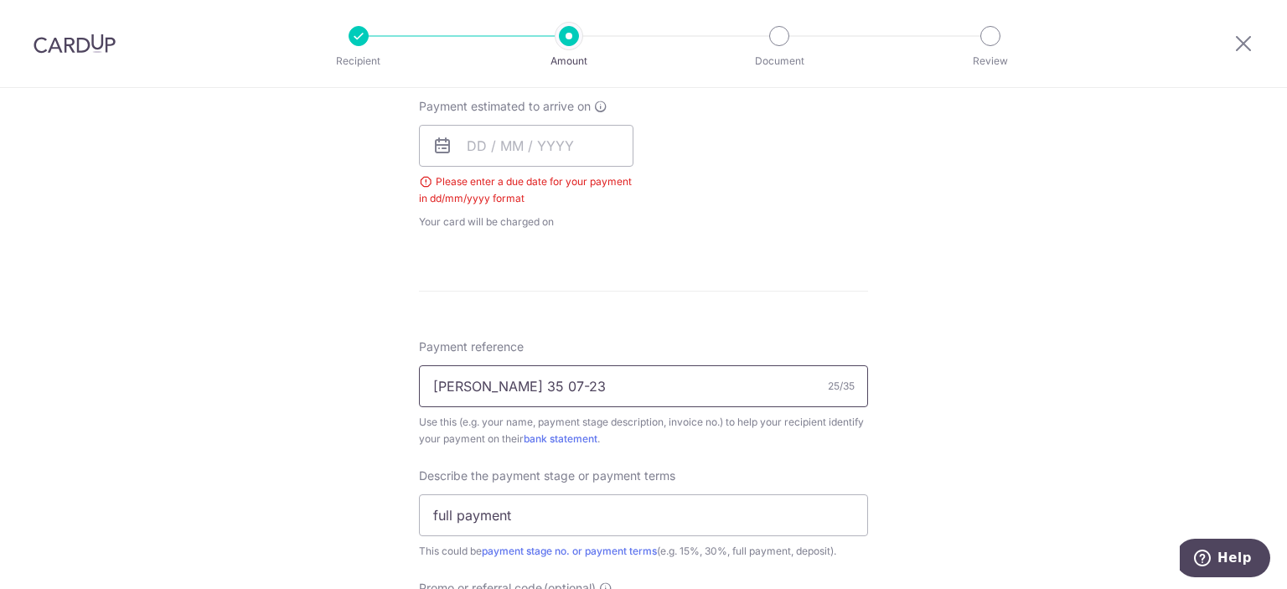
scroll to position [593, 0]
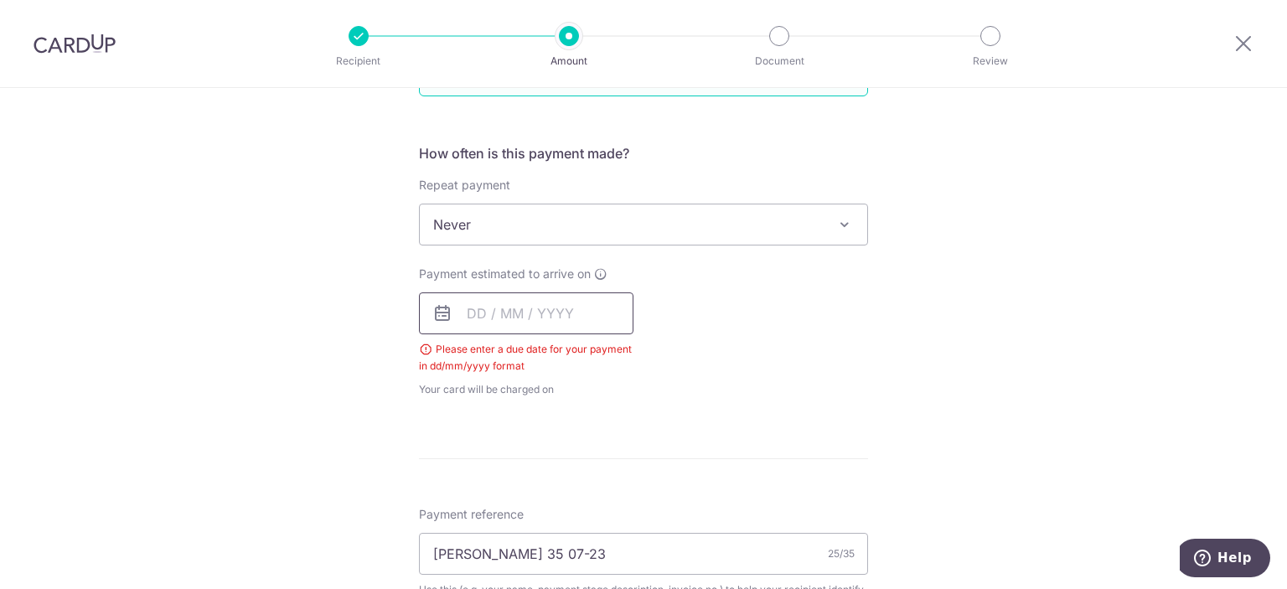
click at [474, 308] on input "text" at bounding box center [526, 313] width 215 height 42
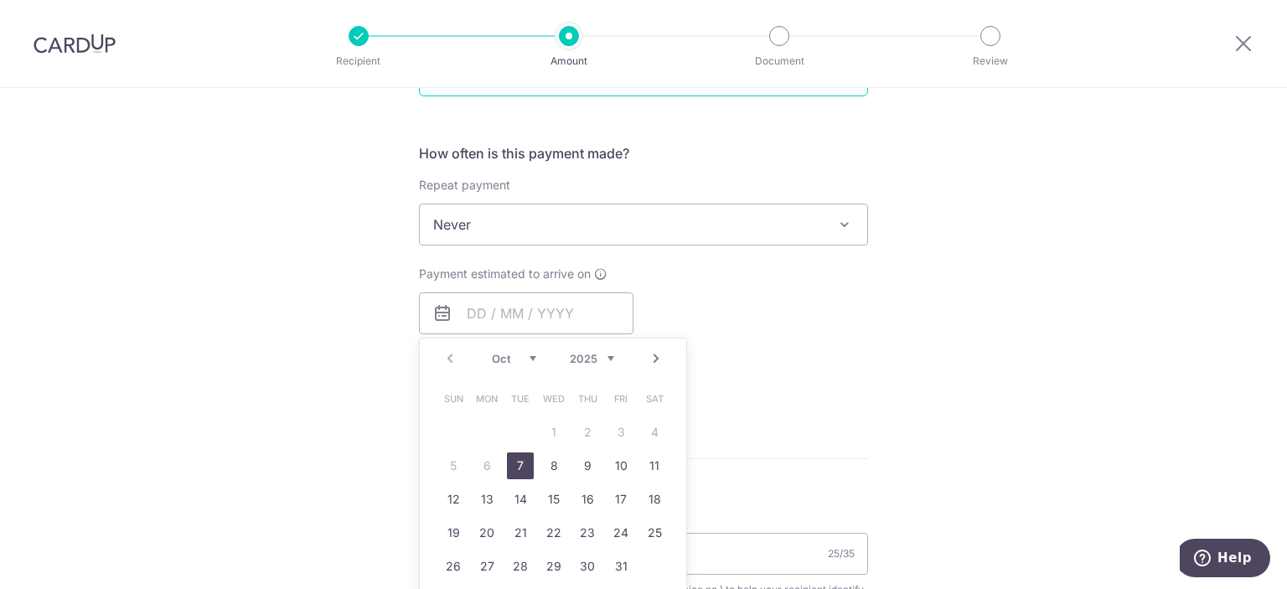
click at [521, 468] on link "7" at bounding box center [520, 466] width 27 height 27
type input "[DATE]"
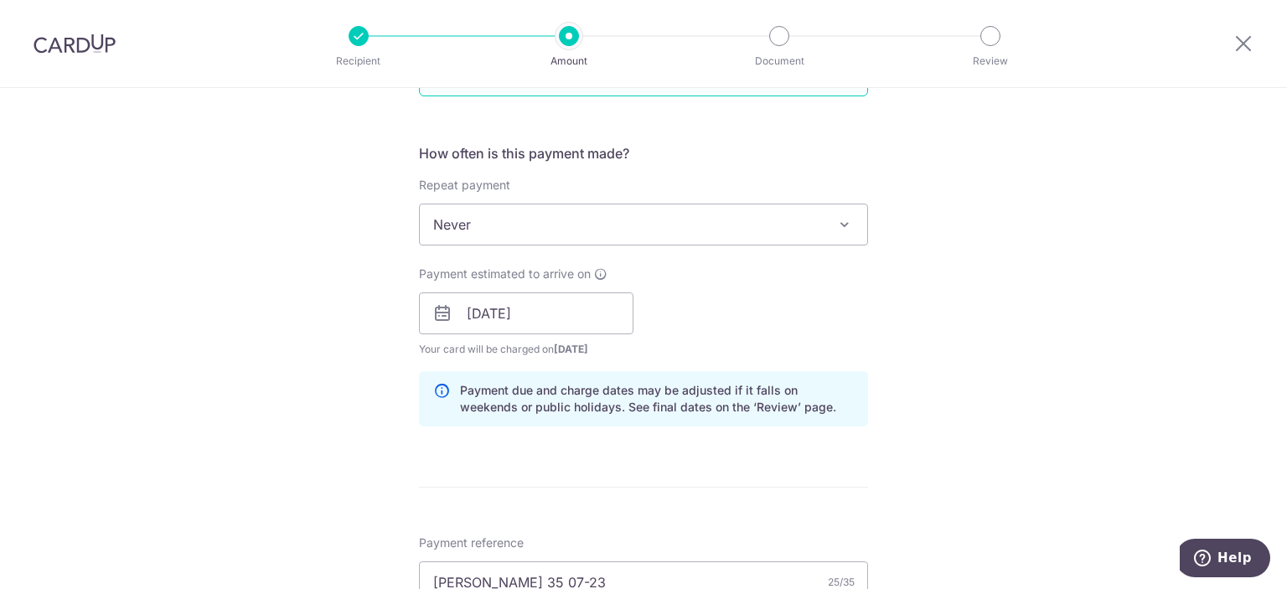
click at [782, 371] on div "Payment due and charge dates may be adjusted if it falls on weekends or public …" at bounding box center [643, 398] width 449 height 55
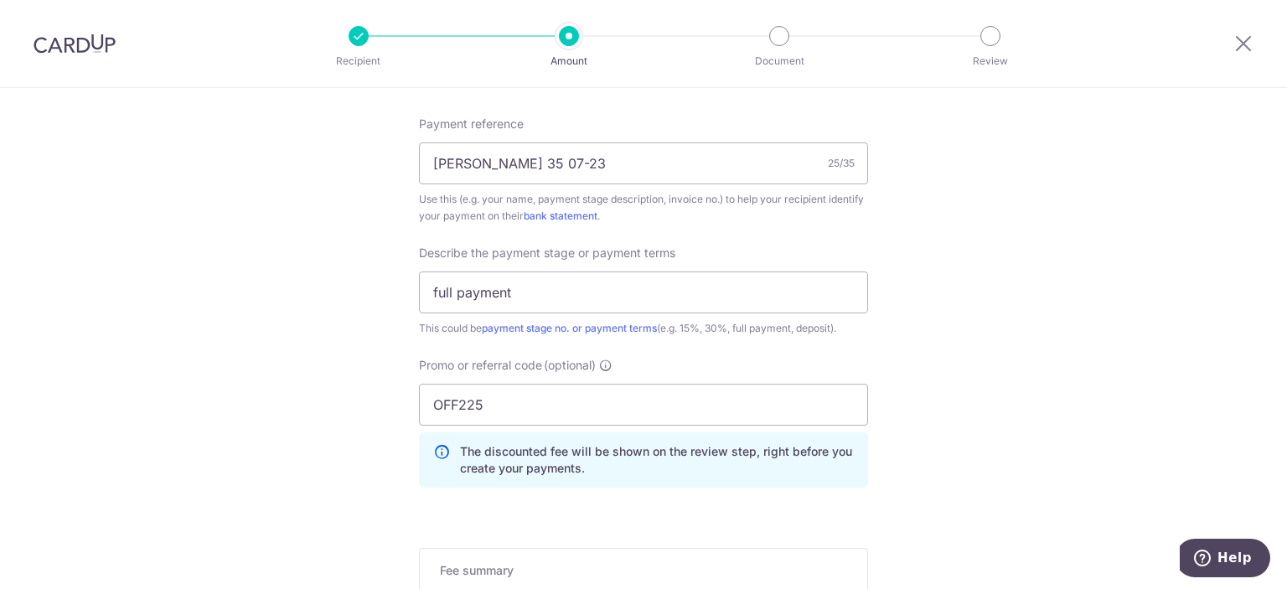
scroll to position [1348, 0]
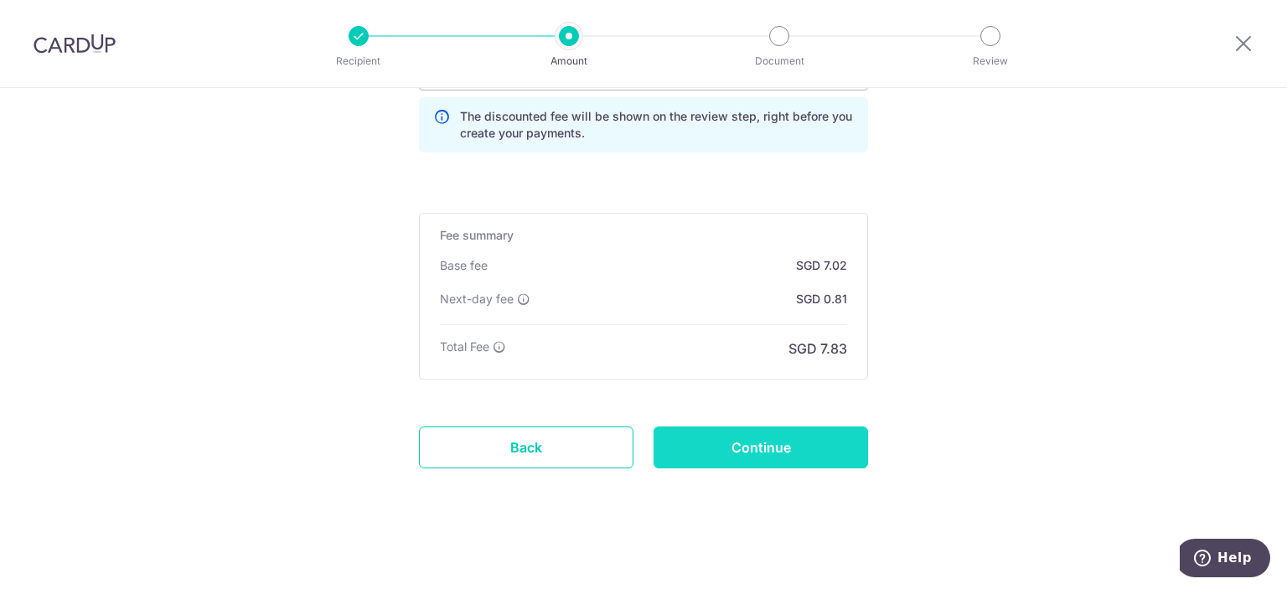
click at [807, 444] on input "Continue" at bounding box center [761, 448] width 215 height 42
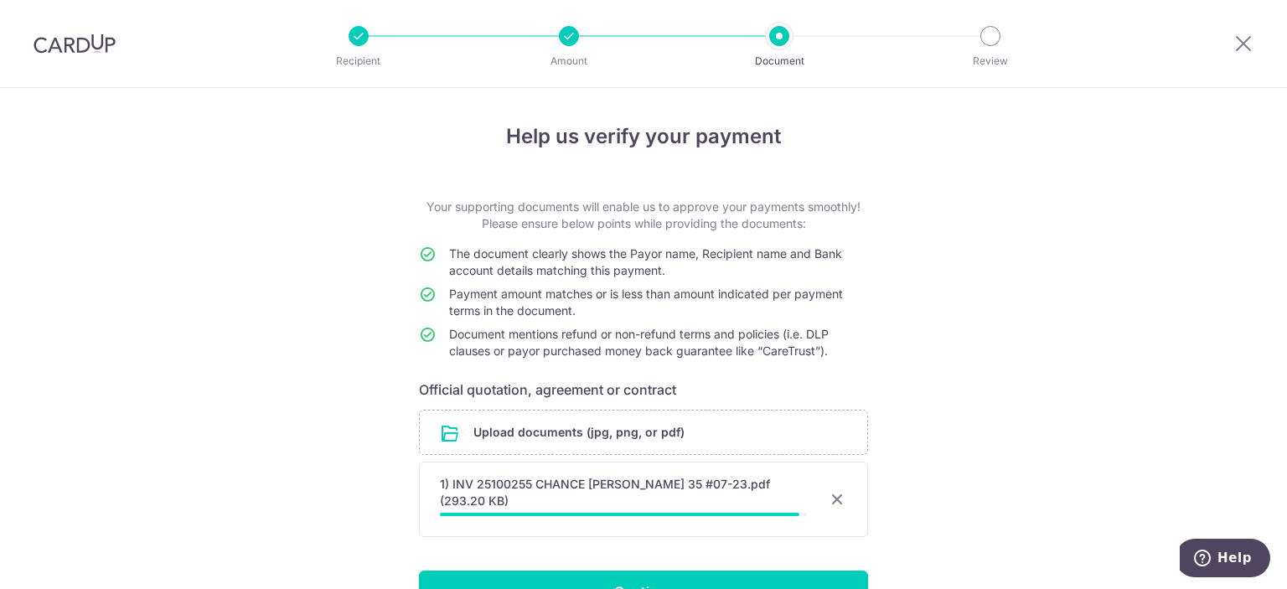
scroll to position [84, 0]
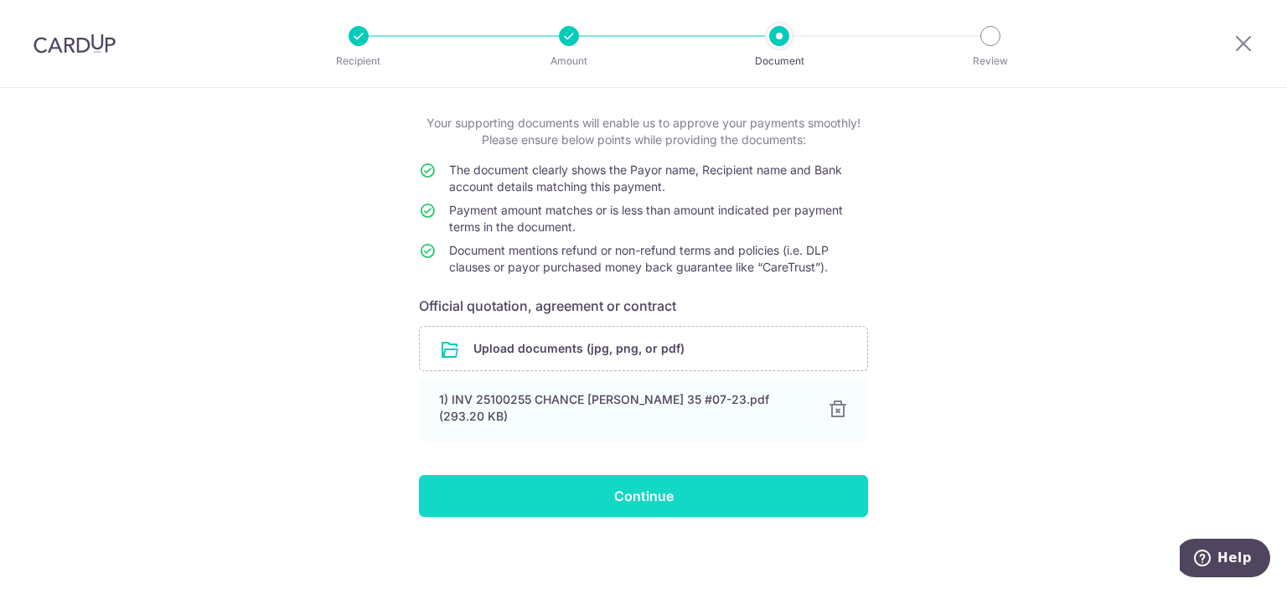
click at [711, 497] on input "Continue" at bounding box center [643, 496] width 449 height 42
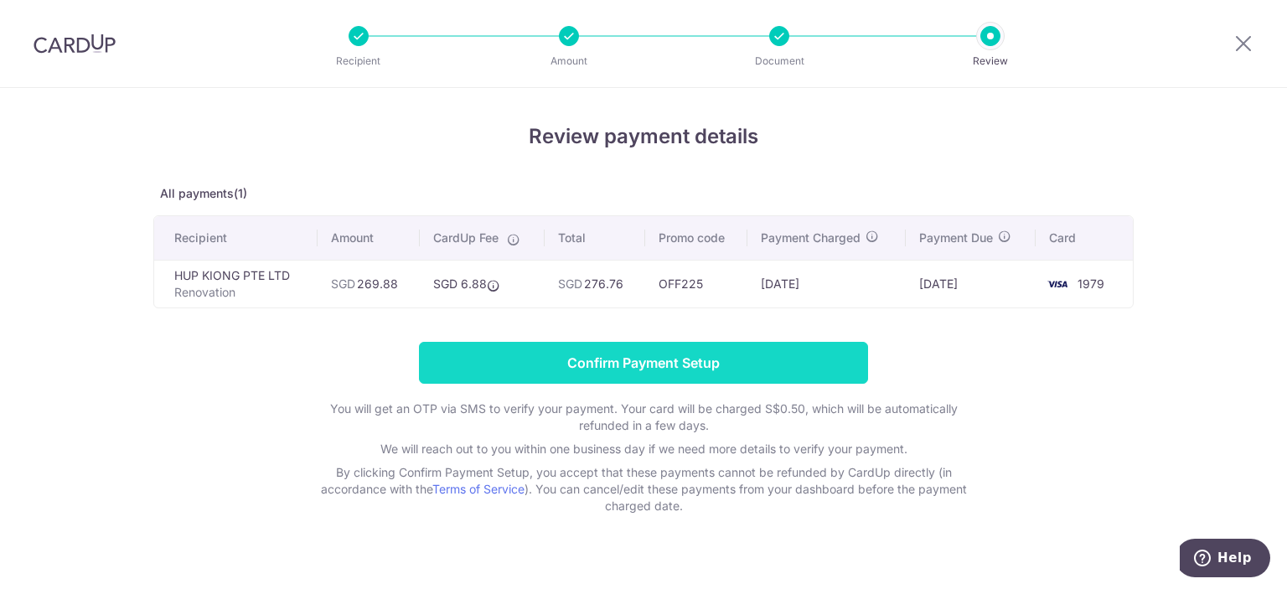
click at [768, 364] on input "Confirm Payment Setup" at bounding box center [643, 363] width 449 height 42
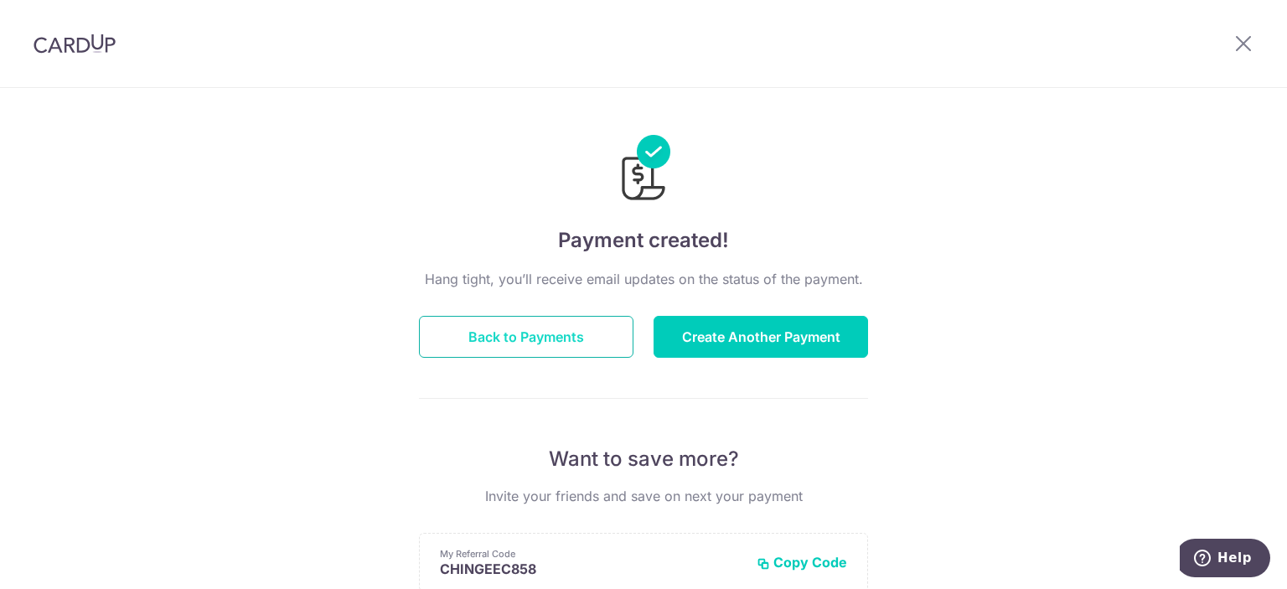
click at [545, 334] on button "Back to Payments" at bounding box center [526, 337] width 215 height 42
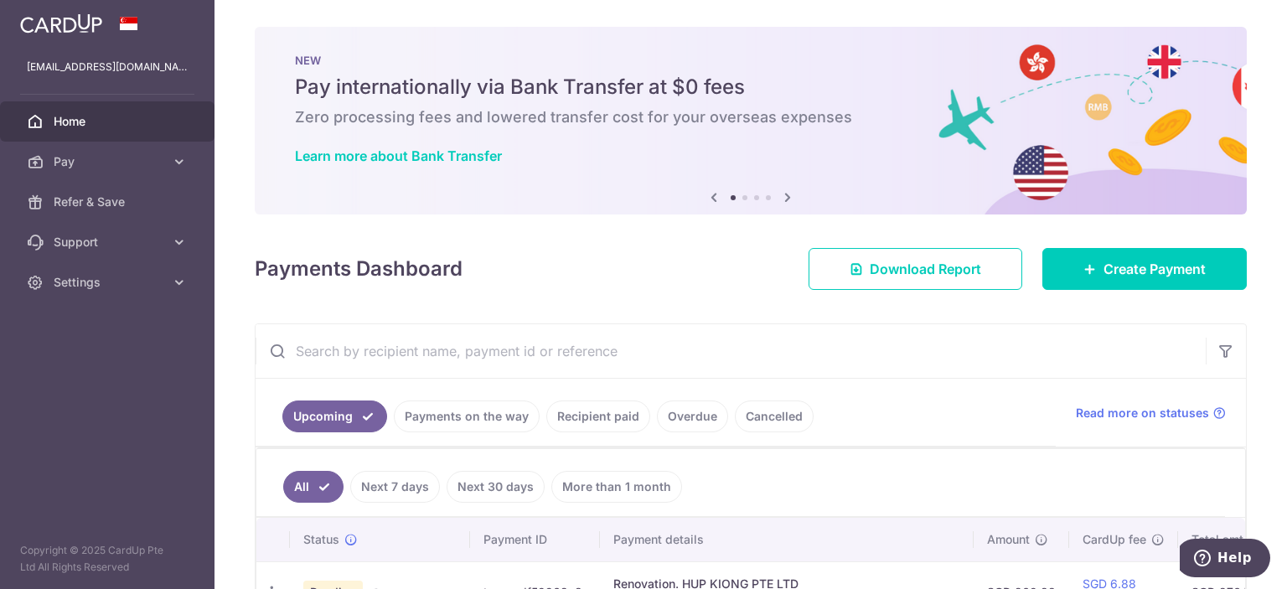
scroll to position [251, 0]
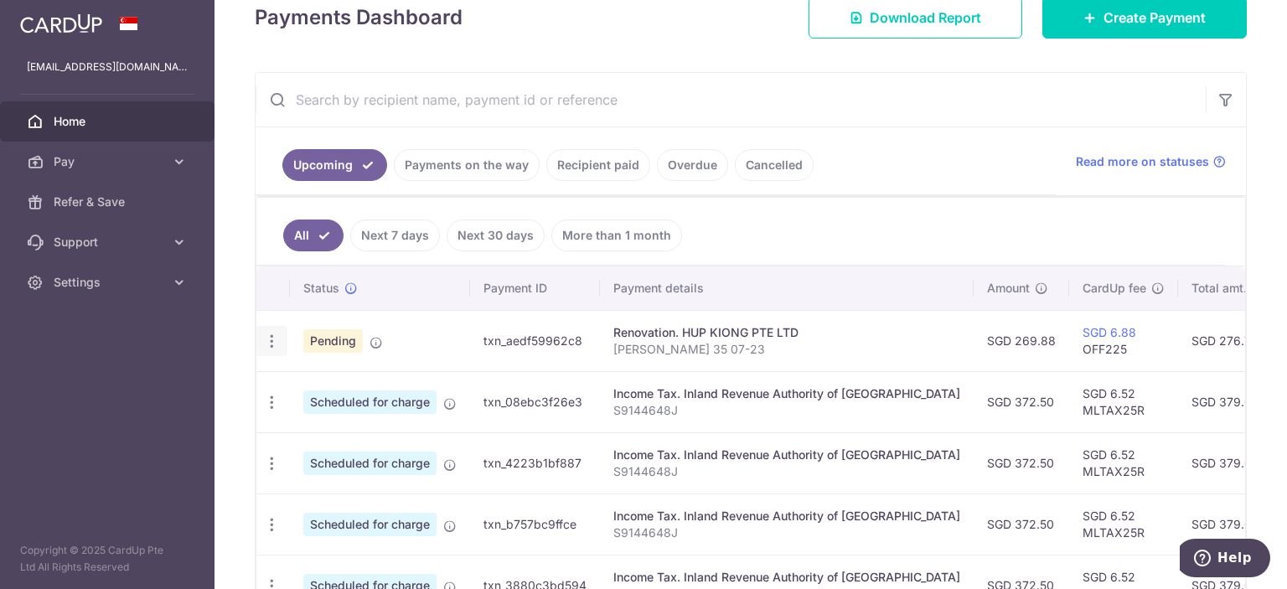
click at [272, 334] on icon "button" at bounding box center [272, 342] width 18 height 18
click at [360, 427] on span "Cancel payment" at bounding box center [361, 428] width 112 height 20
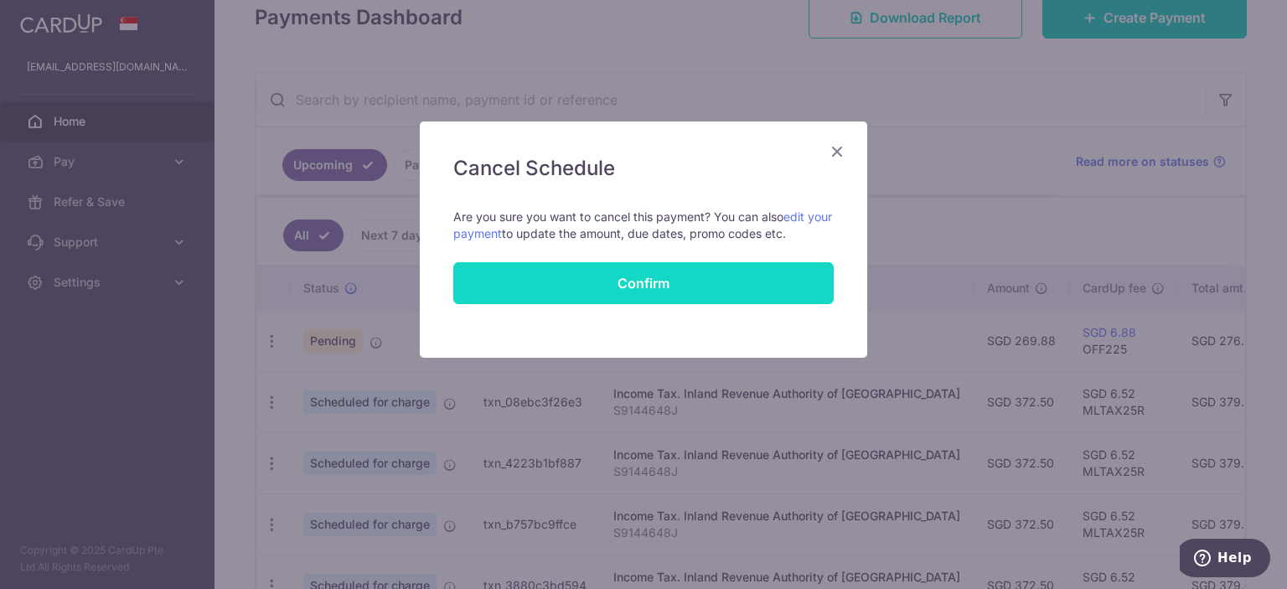
click at [649, 279] on button "Confirm" at bounding box center [643, 283] width 380 height 42
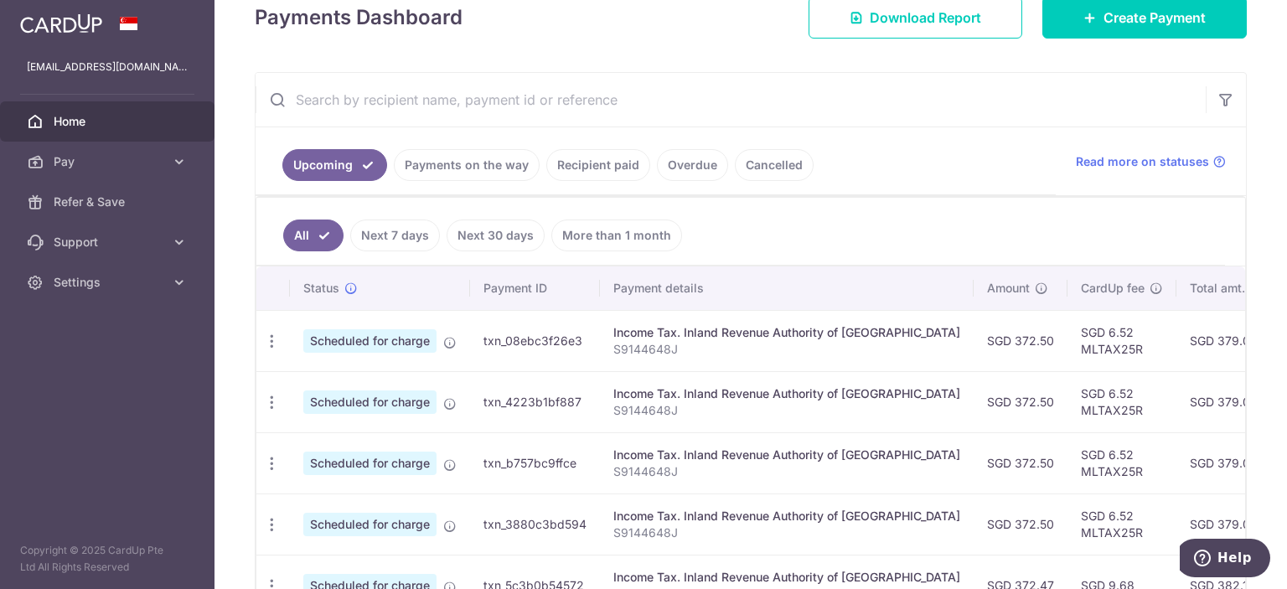
click at [457, 163] on link "Payments on the way" at bounding box center [467, 165] width 146 height 32
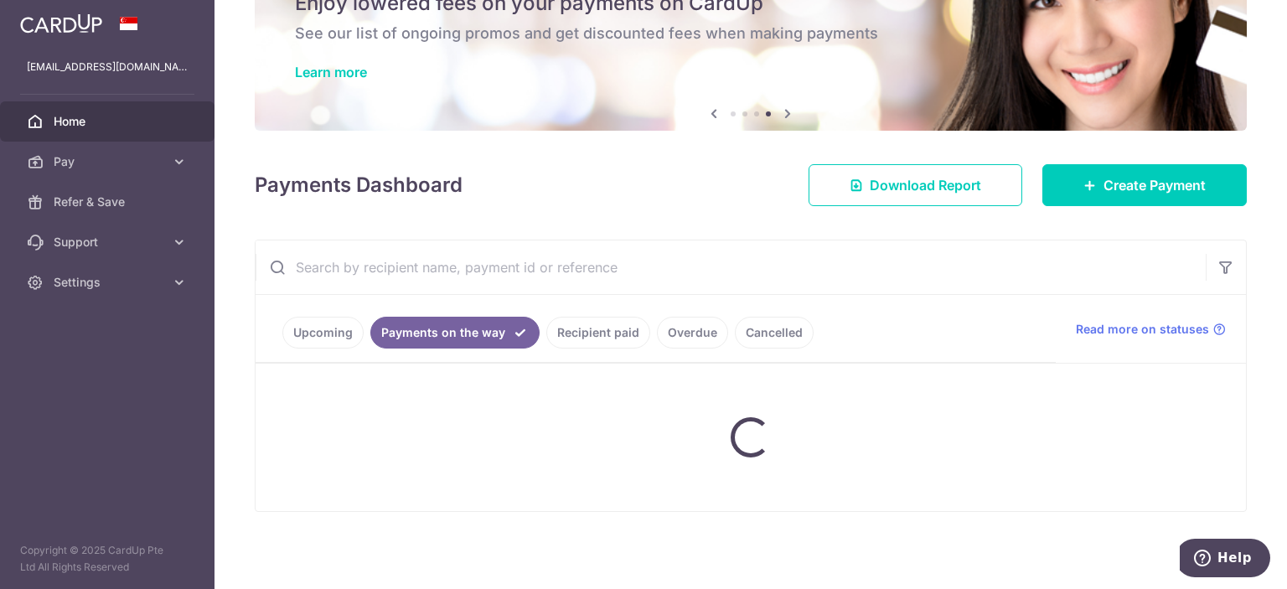
scroll to position [111, 0]
